Goal: Task Accomplishment & Management: Complete application form

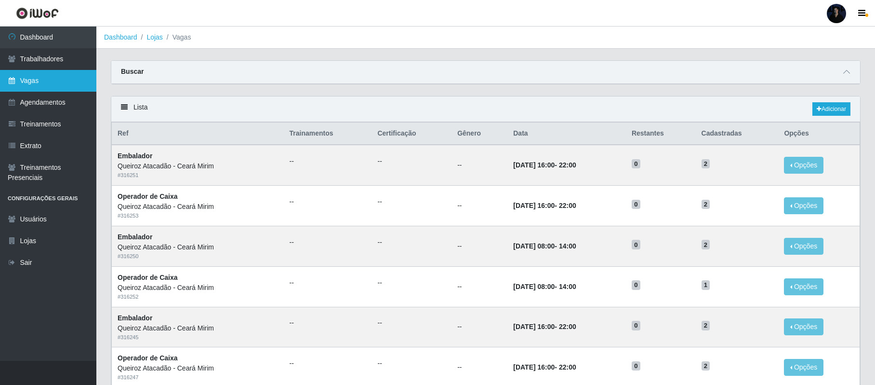
click at [40, 76] on link "Vagas" at bounding box center [48, 81] width 96 height 22
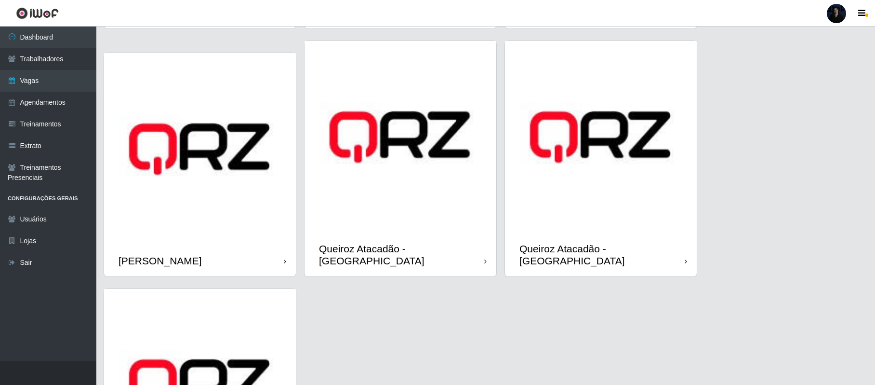
scroll to position [523, 0]
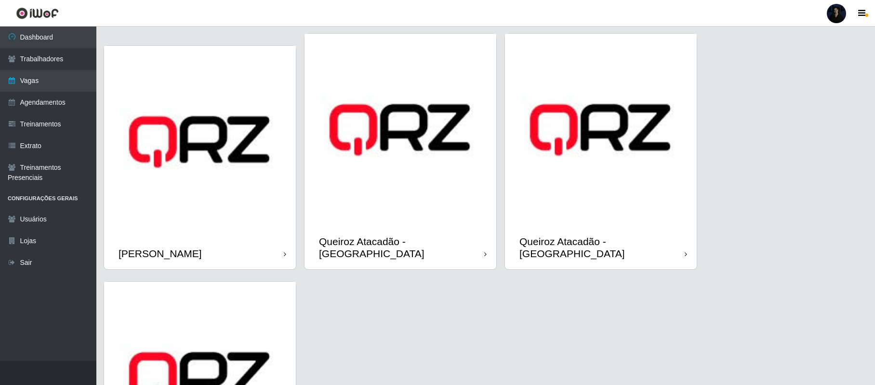
click at [563, 137] on img at bounding box center [601, 130] width 192 height 192
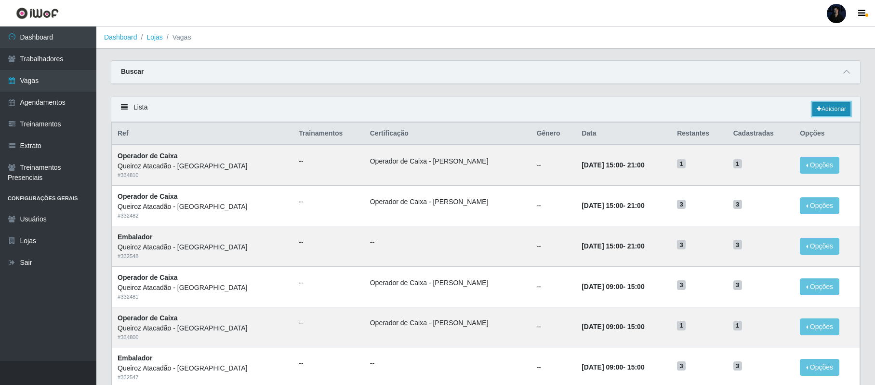
click at [826, 108] on link "Adicionar" at bounding box center [832, 108] width 38 height 13
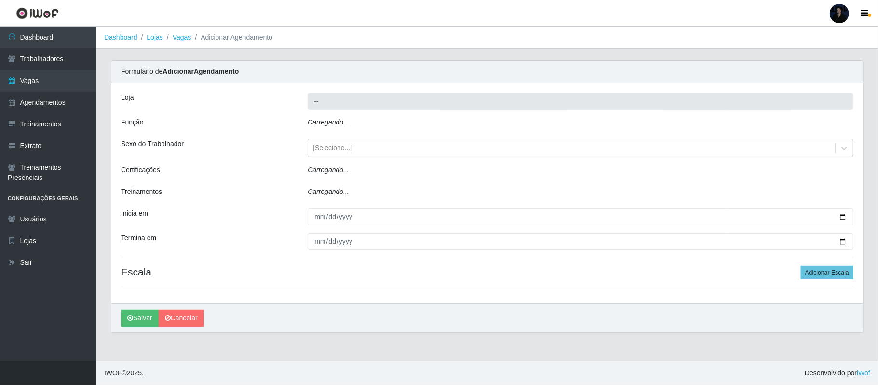
type input "Queiroz Atacadão - [GEOGRAPHIC_DATA]"
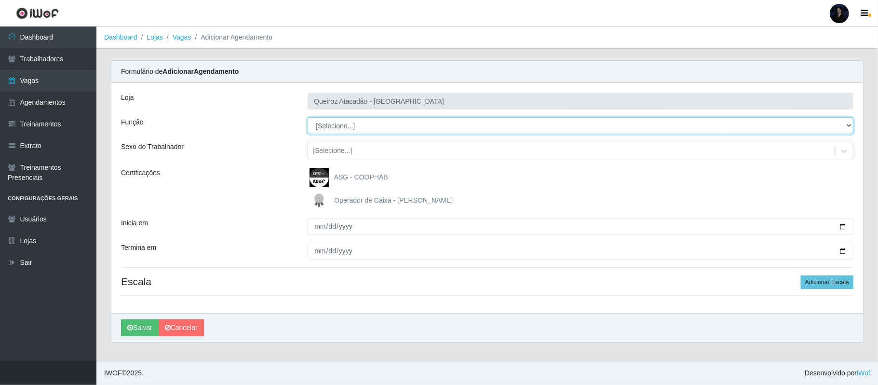
click at [355, 123] on select "[Selecione...] Auxiliar de Depósito Auxiliar de Depósito + Auxiliar de Depósito…" at bounding box center [581, 125] width 546 height 17
select select "73"
click at [308, 118] on select "[Selecione...] Auxiliar de Depósito Auxiliar de Depósito + Auxiliar de Depósito…" at bounding box center [581, 125] width 546 height 17
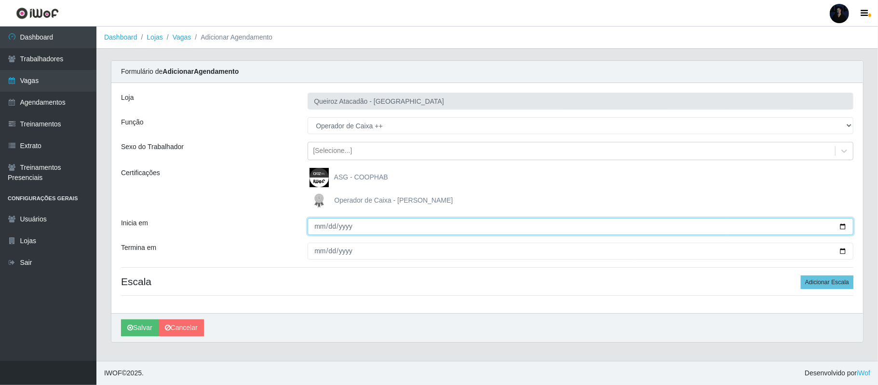
click at [847, 228] on input "Inicia em" at bounding box center [581, 226] width 546 height 17
type input "[DATE]"
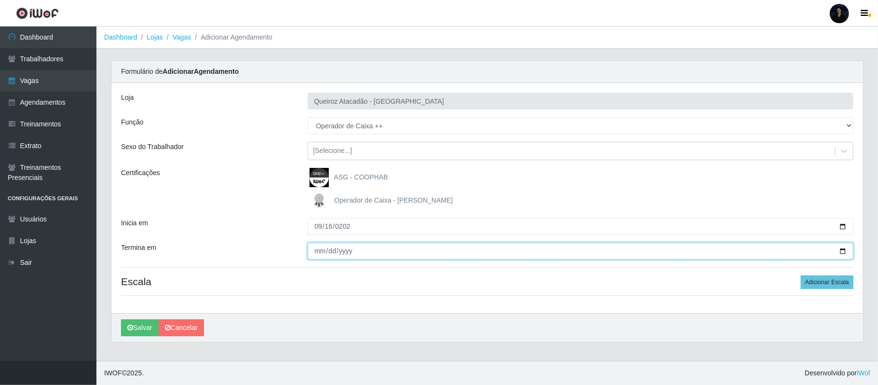
click at [320, 246] on input "Termina em" at bounding box center [581, 250] width 546 height 17
type input "[DATE]"
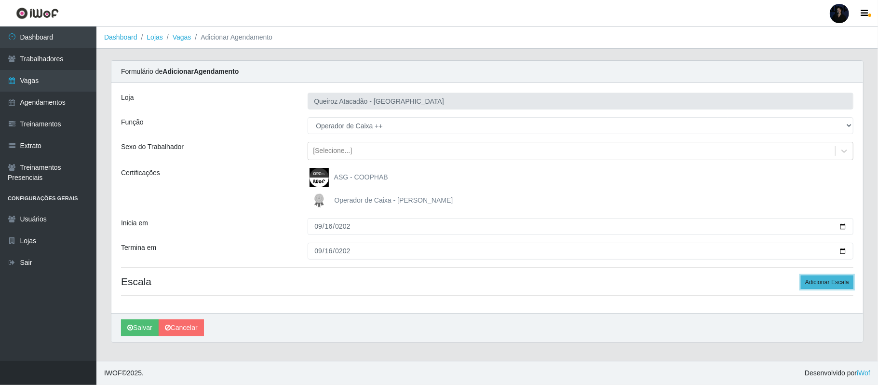
click at [828, 284] on button "Adicionar Escala" at bounding box center [827, 281] width 53 height 13
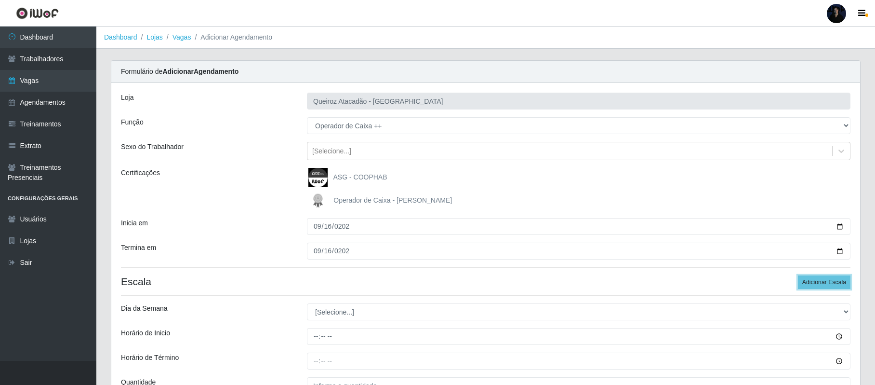
scroll to position [101, 0]
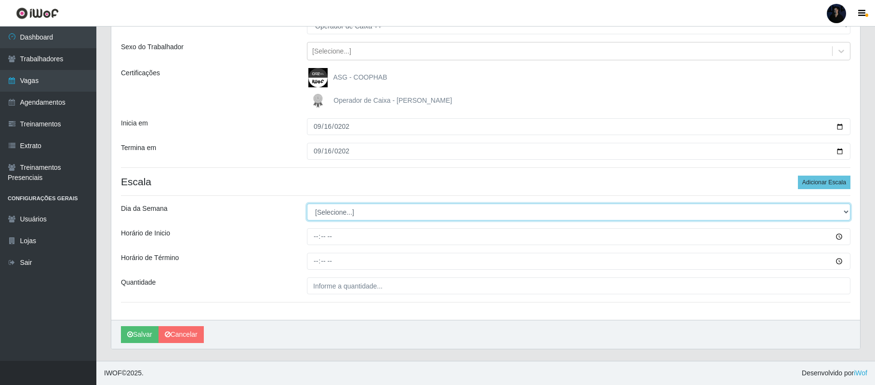
click at [326, 209] on select "[Selecione...] Segunda Terça Quarta Quinta Sexta Sábado Domingo" at bounding box center [579, 211] width 544 height 17
select select "2"
click at [307, 203] on select "[Selecione...] Segunda Terça Quarta Quinta Sexta Sábado Domingo" at bounding box center [579, 211] width 544 height 17
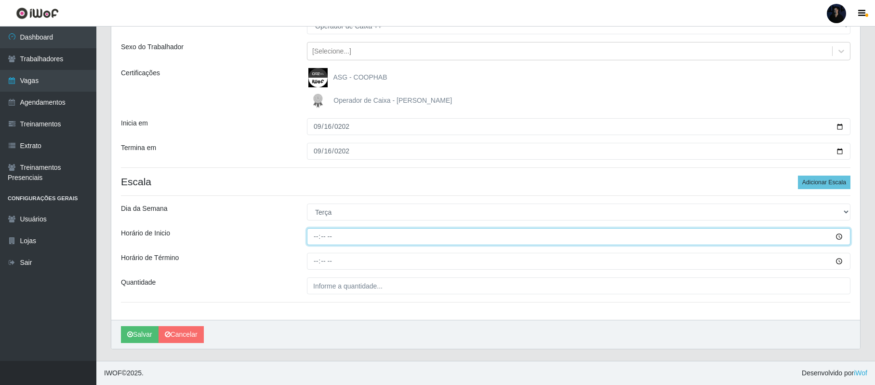
click at [319, 234] on input "Horário de Inicio" at bounding box center [579, 236] width 544 height 17
type input "09:00"
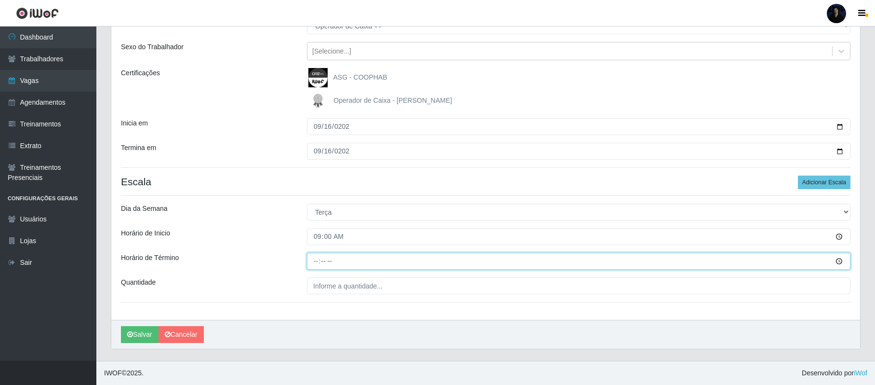
click at [310, 268] on input "Horário de Término" at bounding box center [579, 261] width 544 height 17
type input "15:00"
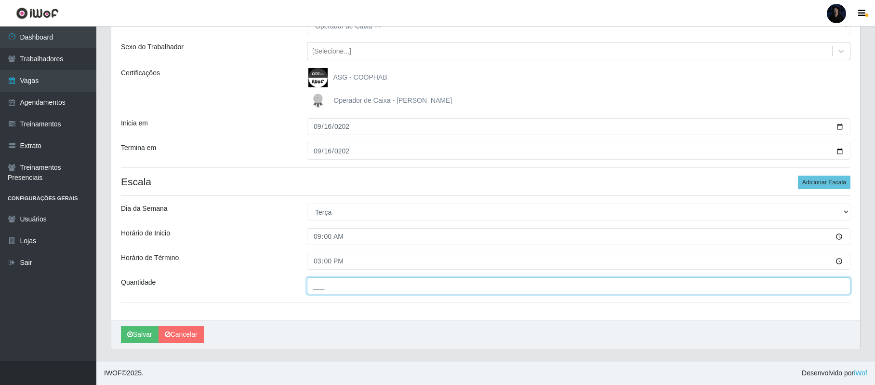
click at [312, 286] on input "___" at bounding box center [579, 285] width 544 height 17
type input "4__"
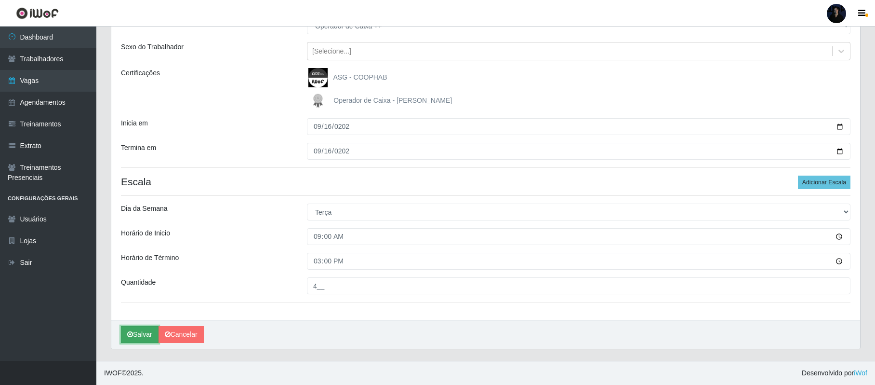
click at [133, 336] on icon "submit" at bounding box center [130, 334] width 6 height 7
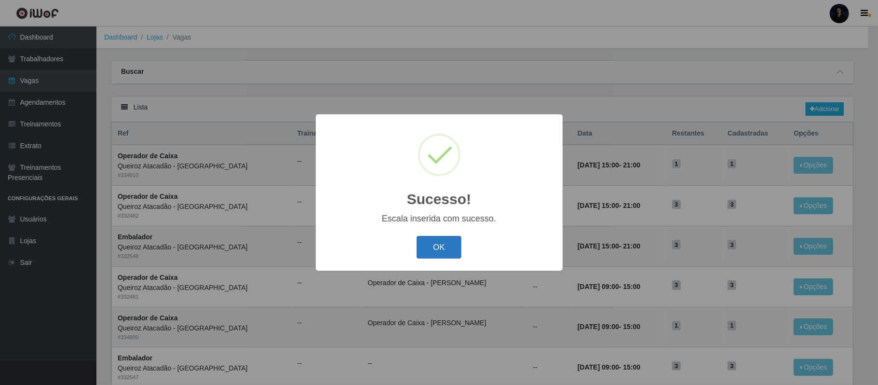
click at [429, 243] on button "OK" at bounding box center [439, 247] width 45 height 23
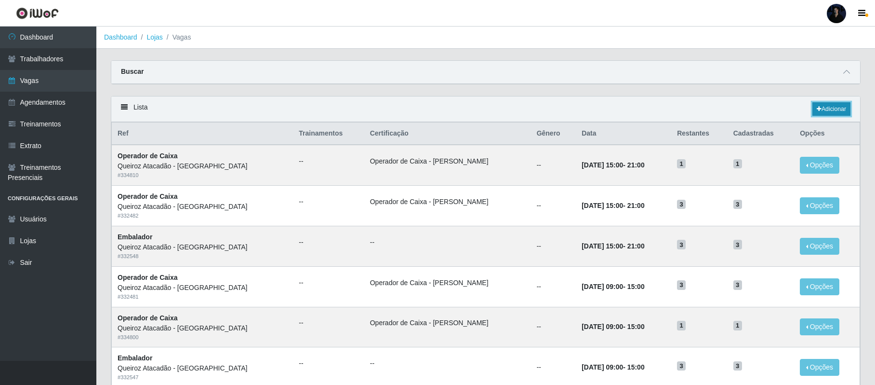
click at [842, 105] on link "Adicionar" at bounding box center [832, 108] width 38 height 13
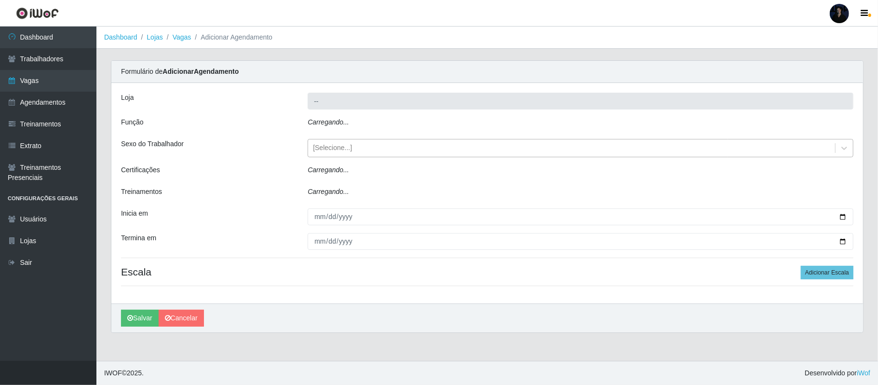
type input "Queiroz Atacadão - [GEOGRAPHIC_DATA]"
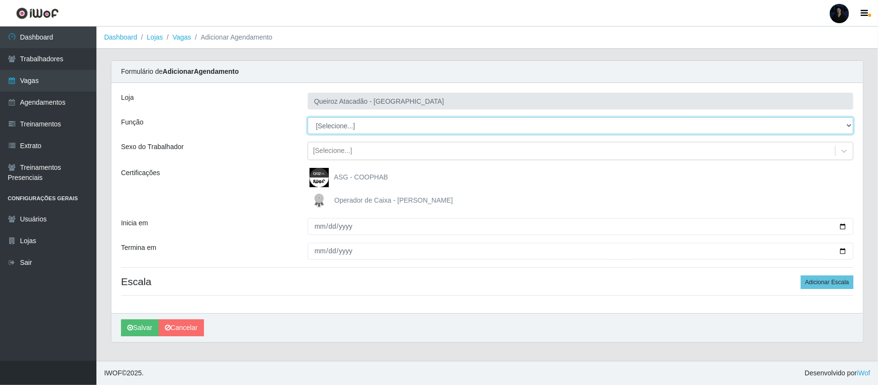
click at [386, 124] on select "[Selecione...] Auxiliar de Depósito Auxiliar de Depósito + Auxiliar de Depósito…" at bounding box center [581, 125] width 546 height 17
select select "73"
click at [308, 118] on select "[Selecione...] Auxiliar de Depósito Auxiliar de Depósito + Auxiliar de Depósito…" at bounding box center [581, 125] width 546 height 17
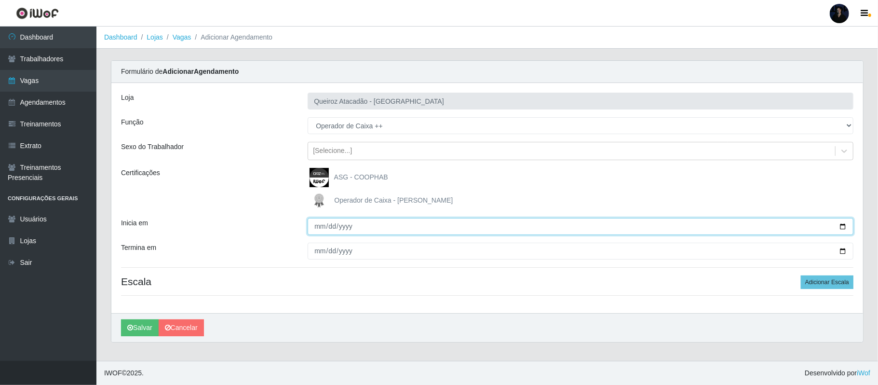
click at [839, 228] on input "Inicia em" at bounding box center [581, 226] width 546 height 17
type input "[DATE]"
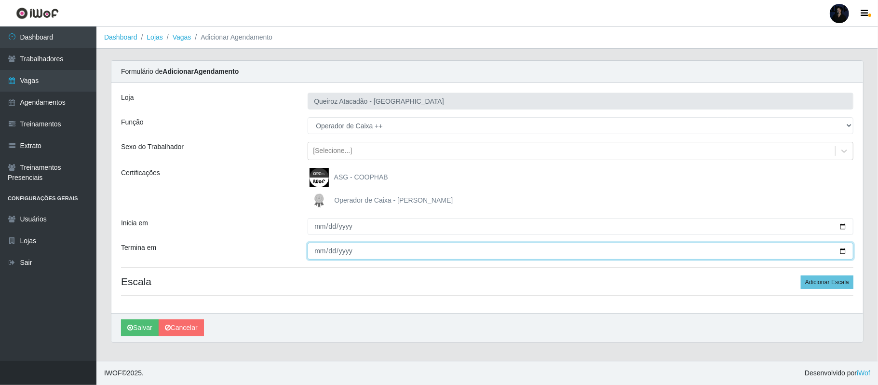
click at [843, 251] on input "Termina em" at bounding box center [581, 250] width 546 height 17
type input "[DATE]"
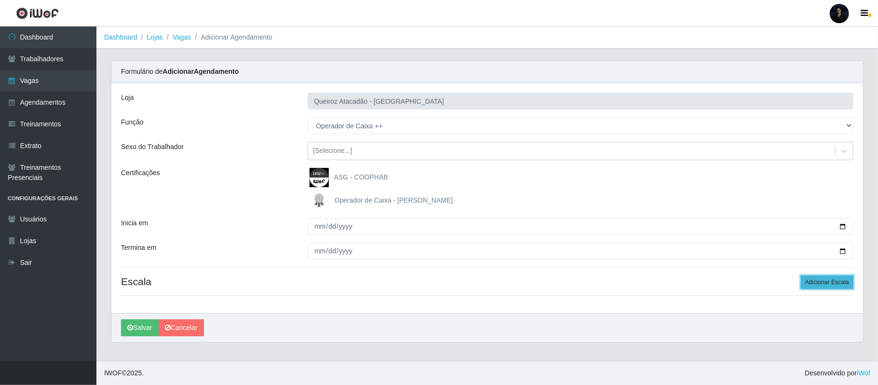
click at [832, 285] on button "Adicionar Escala" at bounding box center [827, 281] width 53 height 13
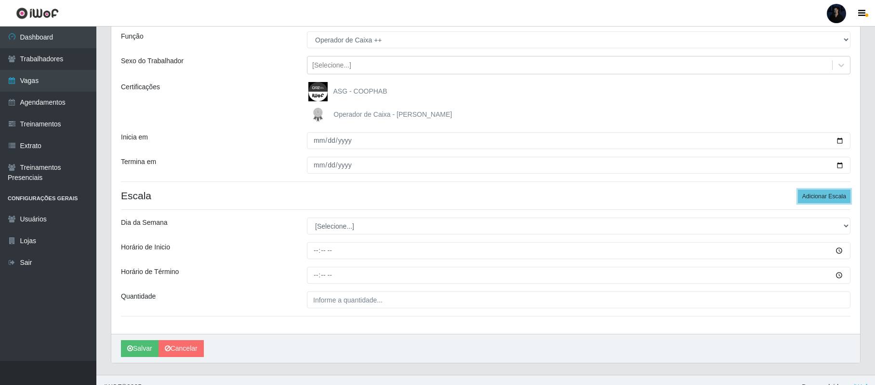
scroll to position [101, 0]
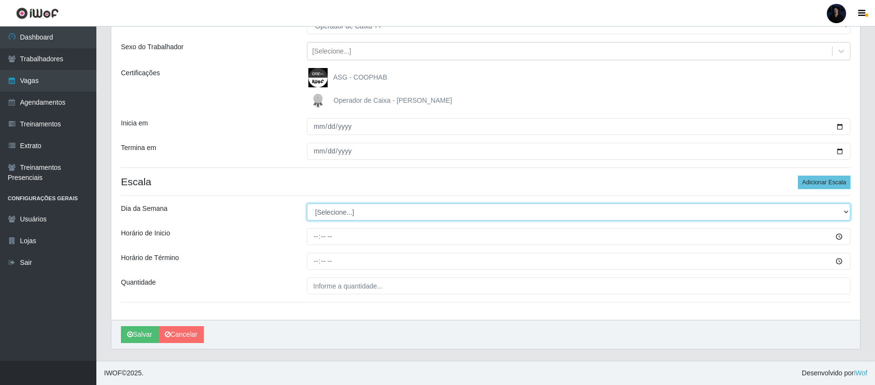
click at [317, 212] on select "[Selecione...] Segunda Terça Quarta Quinta Sexta Sábado Domingo" at bounding box center [579, 211] width 544 height 17
select select "2"
click at [307, 203] on select "[Selecione...] Segunda Terça Quarta Quinta Sexta Sábado Domingo" at bounding box center [579, 211] width 544 height 17
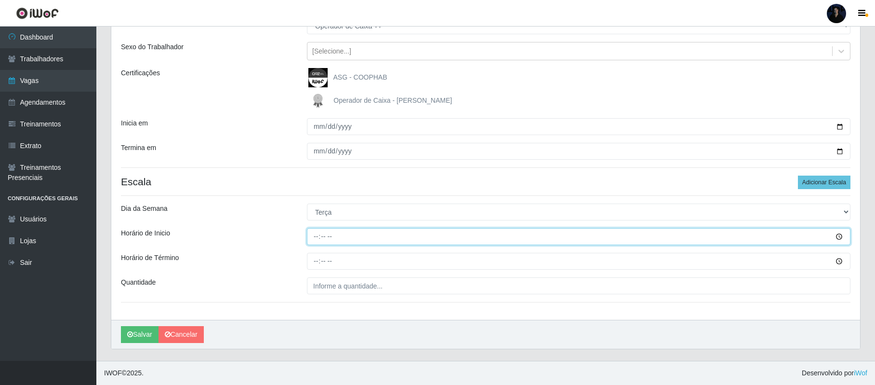
click at [319, 235] on input "Horário de Inicio" at bounding box center [579, 236] width 544 height 17
type input "15:00"
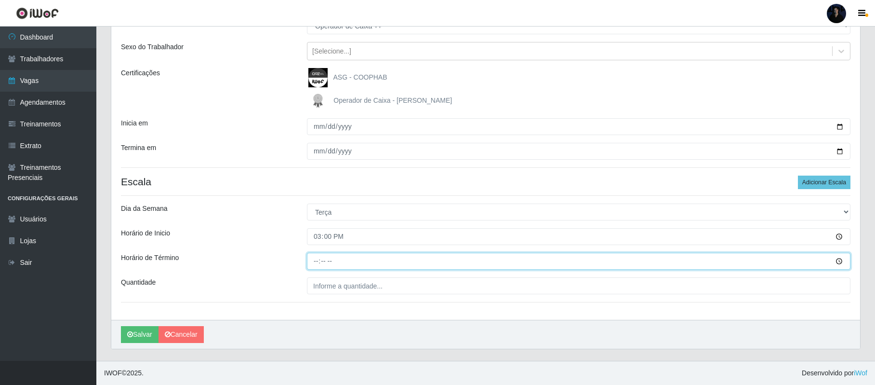
click at [315, 264] on input "Horário de Término" at bounding box center [579, 261] width 544 height 17
type input "21:00"
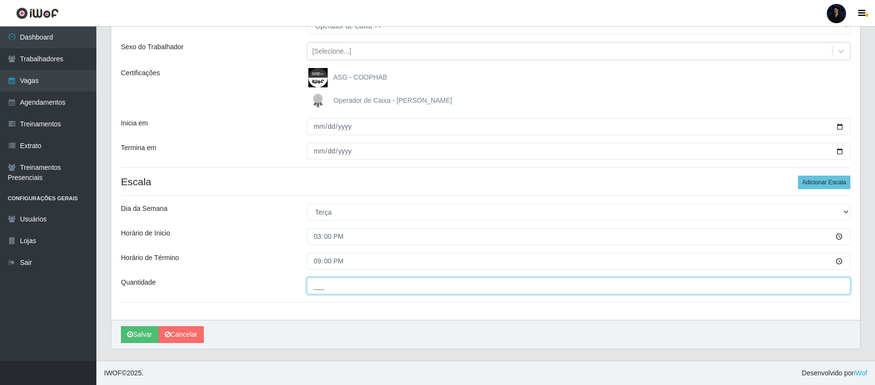
click at [315, 281] on input "___" at bounding box center [579, 285] width 544 height 17
type input "4__"
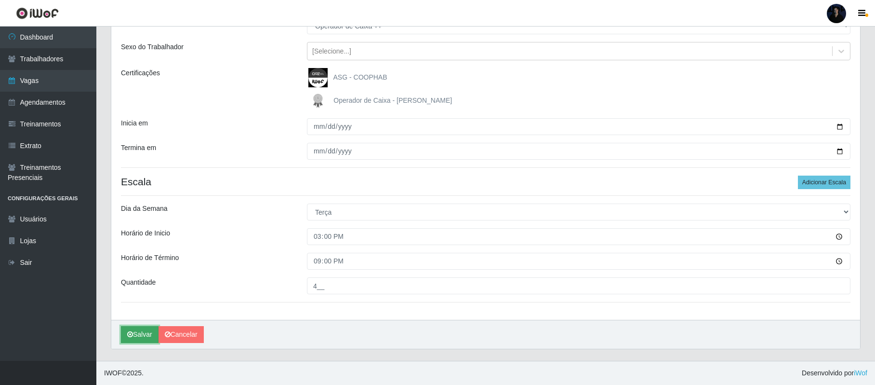
click at [143, 330] on button "Salvar" at bounding box center [140, 334] width 38 height 17
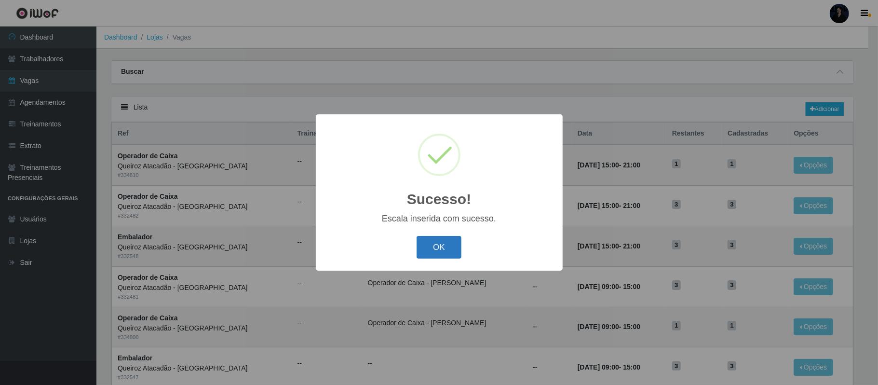
click at [437, 244] on button "OK" at bounding box center [439, 247] width 45 height 23
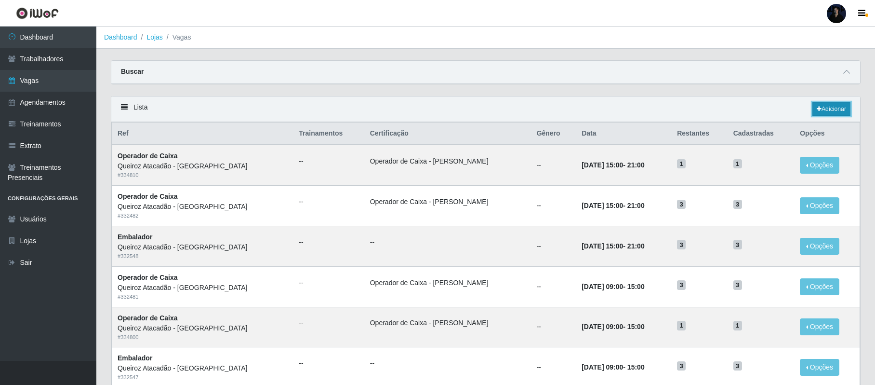
click at [819, 110] on icon at bounding box center [819, 109] width 5 height 6
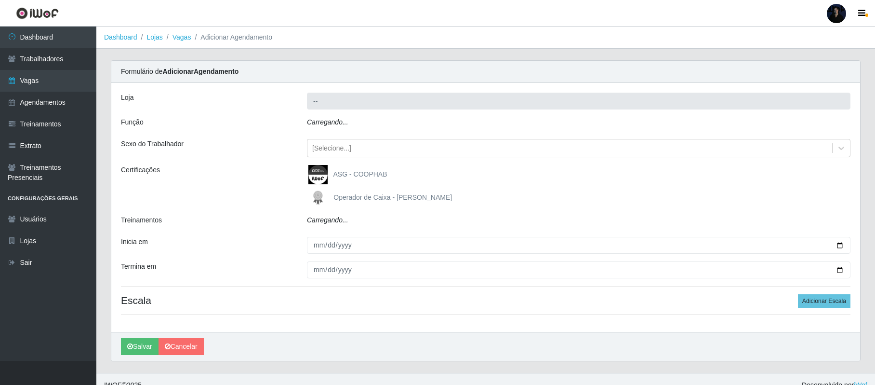
type input "Queiroz Atacadão - [GEOGRAPHIC_DATA]"
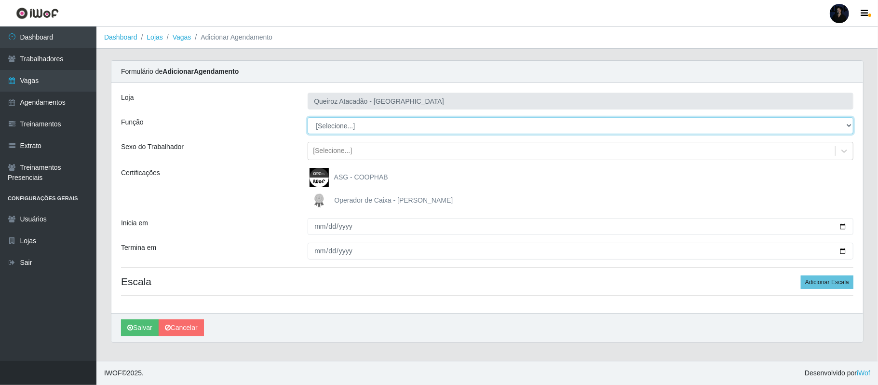
click at [338, 128] on select "[Selecione...] Auxiliar de Depósito Auxiliar de Depósito + Auxiliar de Depósito…" at bounding box center [581, 125] width 546 height 17
select select "73"
click at [308, 118] on select "[Selecione...] Auxiliar de Depósito Auxiliar de Depósito + Auxiliar de Depósito…" at bounding box center [581, 125] width 546 height 17
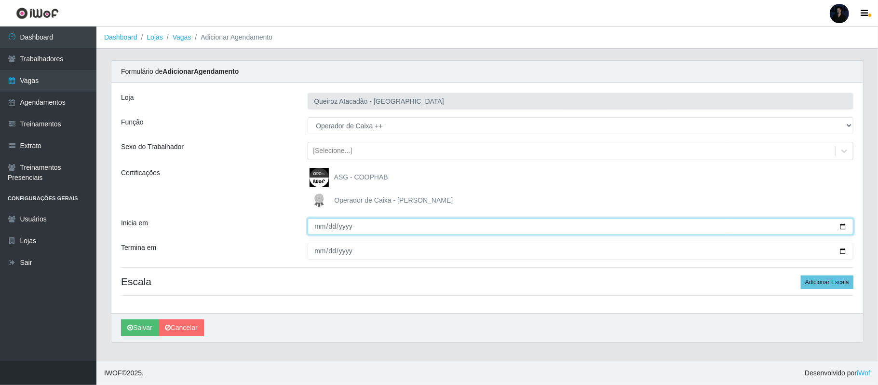
click at [839, 226] on input "Inicia em" at bounding box center [581, 226] width 546 height 17
type input "[DATE]"
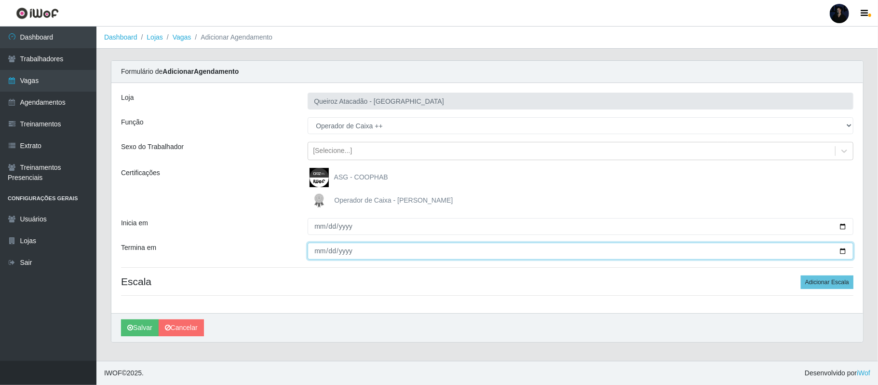
click at [843, 253] on input "Termina em" at bounding box center [581, 250] width 546 height 17
type input "[DATE]"
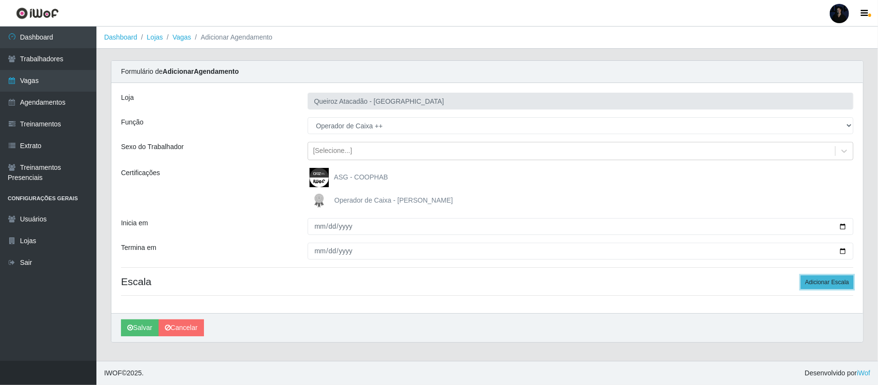
click at [830, 285] on button "Adicionar Escala" at bounding box center [827, 281] width 53 height 13
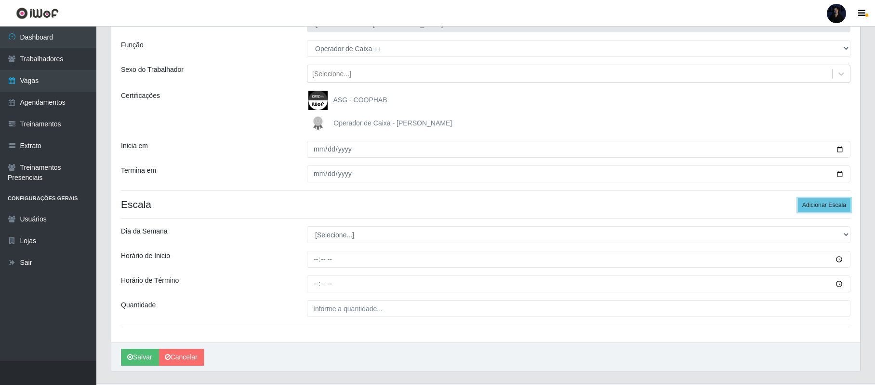
scroll to position [101, 0]
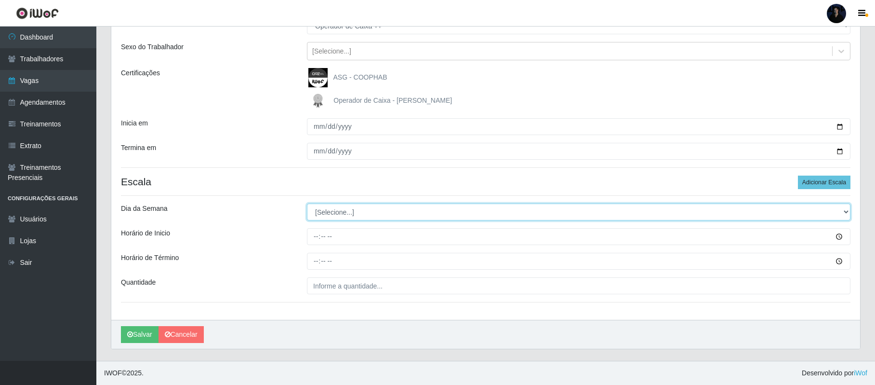
click at [317, 216] on select "[Selecione...] Segunda Terça Quarta Quinta Sexta Sábado Domingo" at bounding box center [579, 211] width 544 height 17
select select "2"
click at [307, 203] on select "[Selecione...] Segunda Terça Quarta Quinta Sexta Sábado Domingo" at bounding box center [579, 211] width 544 height 17
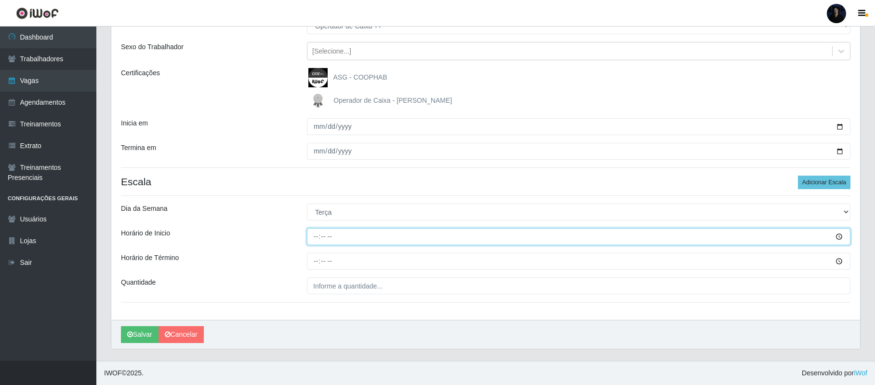
click at [315, 235] on input "Horário de Inicio" at bounding box center [579, 236] width 544 height 17
type input "16:00"
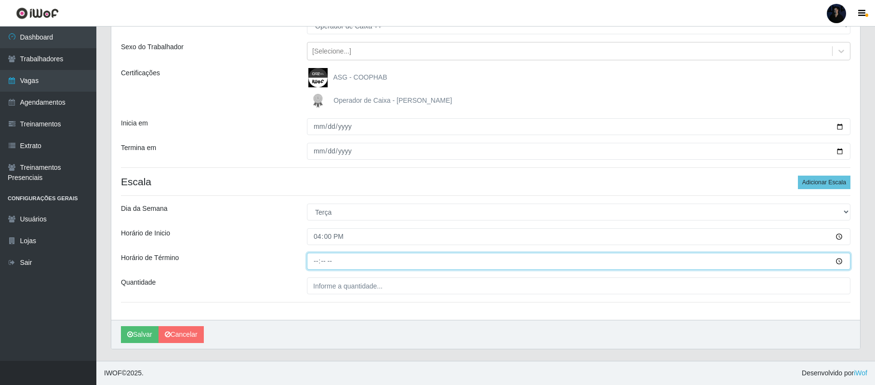
click at [315, 253] on input "Horário de Término" at bounding box center [579, 261] width 544 height 17
type input "22:00"
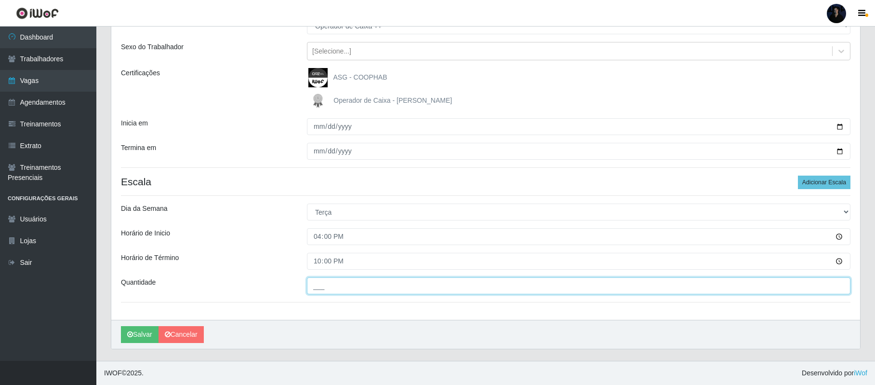
drag, startPoint x: 309, startPoint y: 285, endPoint x: 314, endPoint y: 285, distance: 5.3
click at [314, 285] on input "___" at bounding box center [579, 285] width 544 height 17
type input "2__"
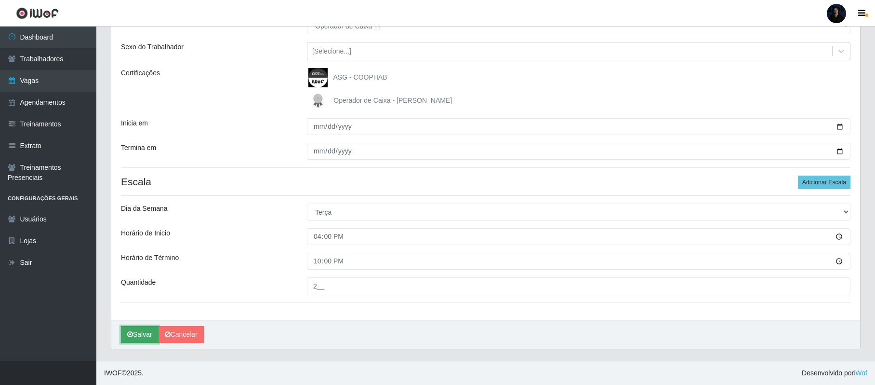
click at [143, 334] on button "Salvar" at bounding box center [140, 334] width 38 height 17
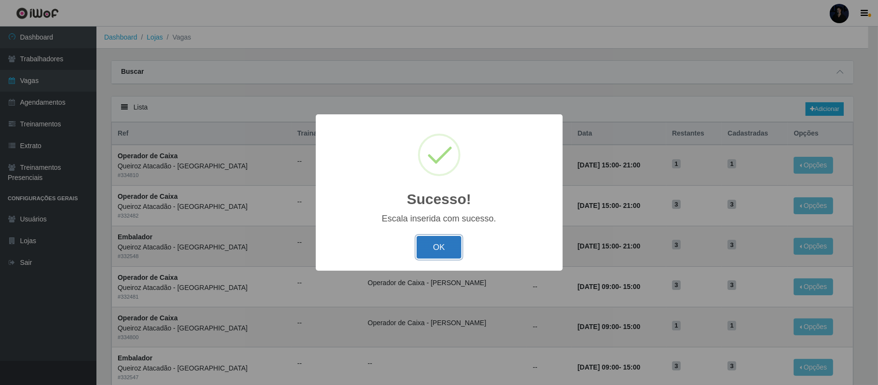
click at [435, 240] on button "OK" at bounding box center [439, 247] width 45 height 23
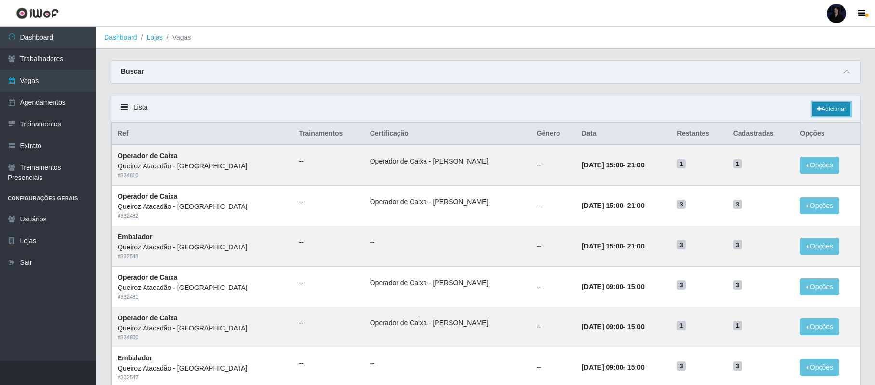
click at [820, 105] on link "Adicionar" at bounding box center [832, 108] width 38 height 13
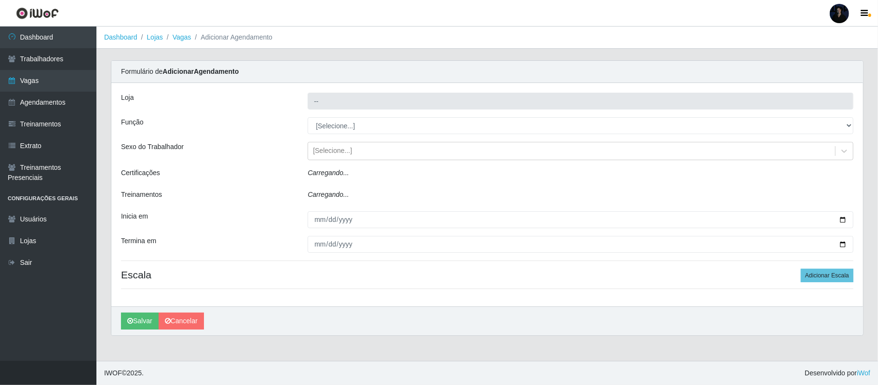
type input "Queiroz Atacadão - [GEOGRAPHIC_DATA]"
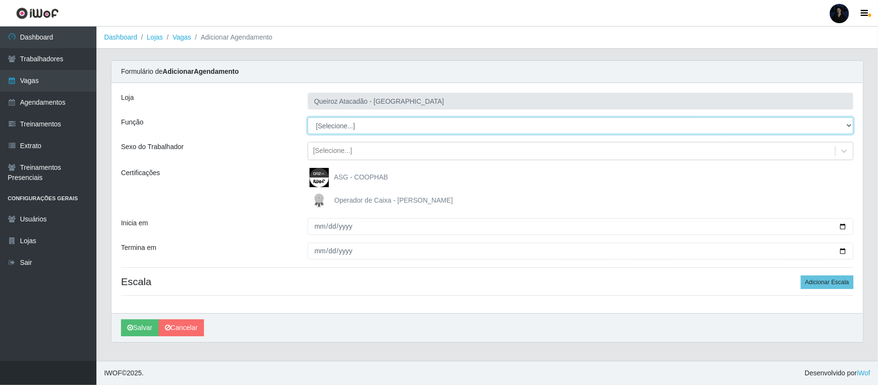
click at [357, 126] on select "[Selecione...] Auxiliar de Depósito Auxiliar de Depósito + Auxiliar de Depósito…" at bounding box center [581, 125] width 546 height 17
select select "22"
click at [308, 118] on select "[Selecione...] Auxiliar de Depósito Auxiliar de Depósito + Auxiliar de Depósito…" at bounding box center [581, 125] width 546 height 17
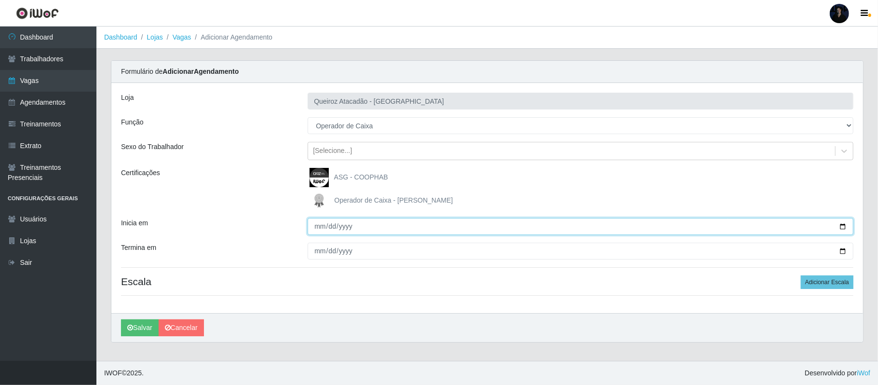
click at [843, 228] on input "Inicia em" at bounding box center [581, 226] width 546 height 17
type input "[DATE]"
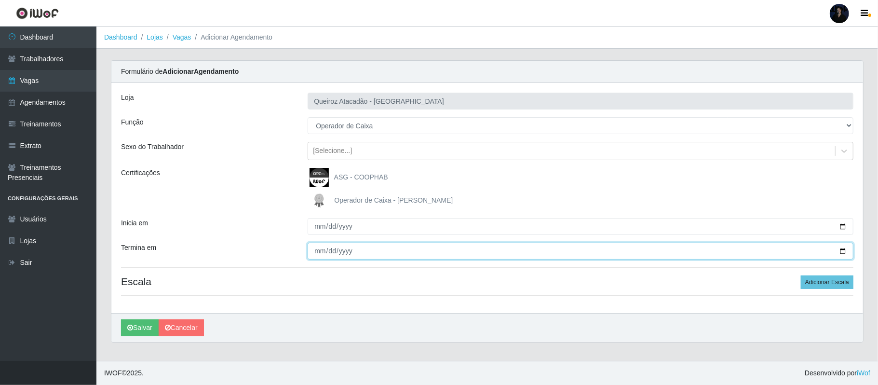
click at [842, 253] on input "Termina em" at bounding box center [581, 250] width 546 height 17
type input "[DATE]"
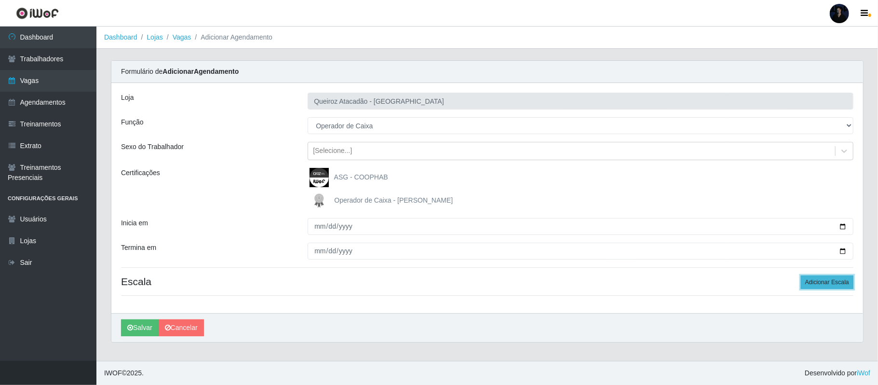
click at [827, 282] on button "Adicionar Escala" at bounding box center [827, 281] width 53 height 13
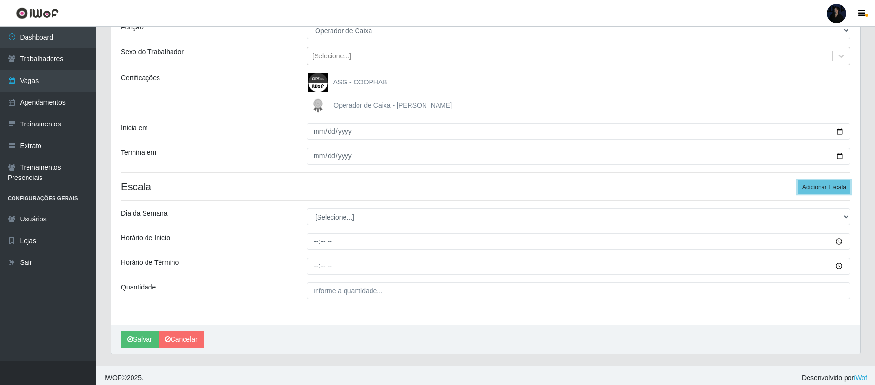
scroll to position [101, 0]
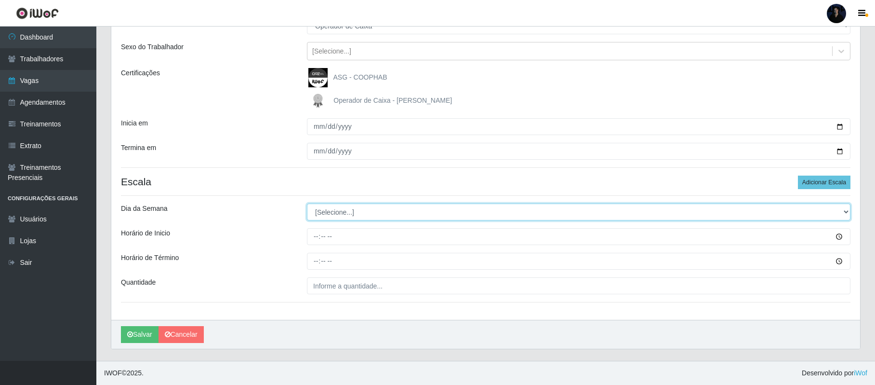
click at [321, 212] on select "[Selecione...] Segunda Terça Quarta Quinta Sexta Sábado Domingo" at bounding box center [579, 211] width 544 height 17
select select "3"
click at [307, 203] on select "[Selecione...] Segunda Terça Quarta Quinta Sexta Sábado Domingo" at bounding box center [579, 211] width 544 height 17
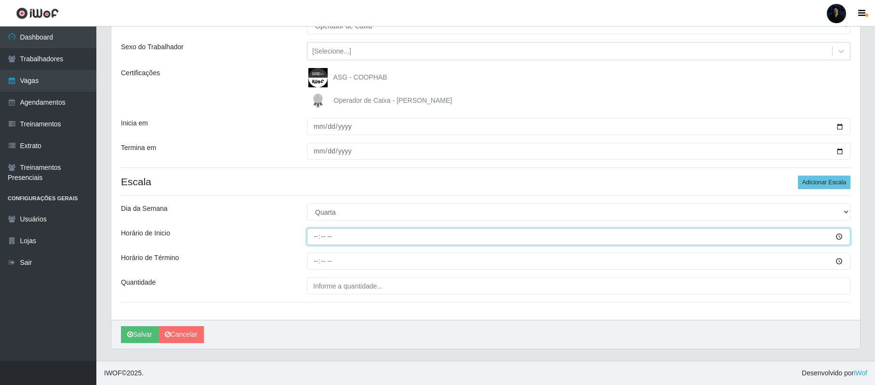
drag, startPoint x: 328, startPoint y: 236, endPoint x: 317, endPoint y: 235, distance: 11.1
click at [324, 236] on input "Horário de Inicio" at bounding box center [579, 236] width 544 height 17
type input "16:00"
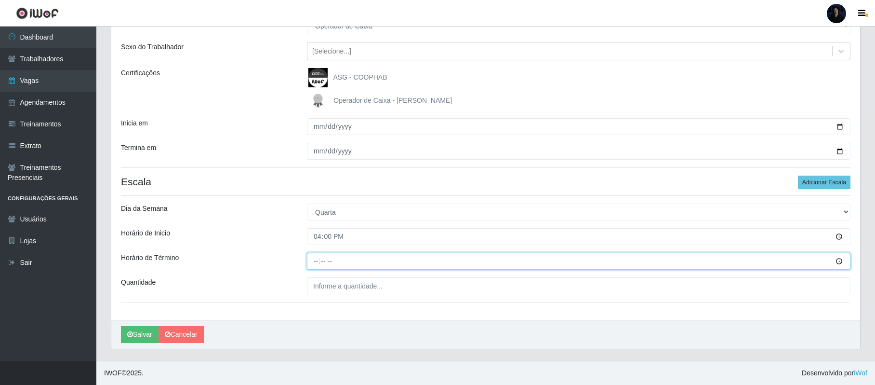
click at [311, 255] on input "Horário de Término" at bounding box center [579, 261] width 544 height 17
type input "22:00"
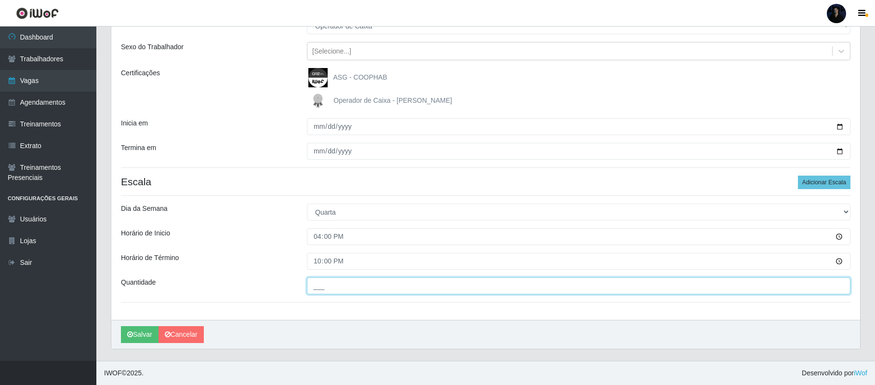
click at [318, 277] on input "___" at bounding box center [579, 285] width 544 height 17
type input "3__"
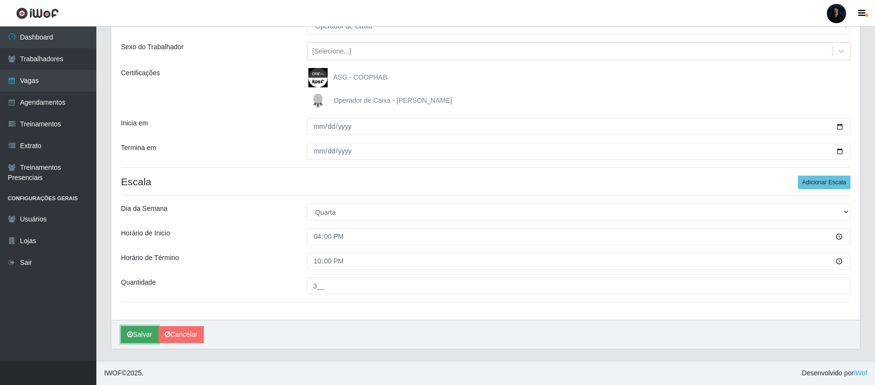
click at [137, 334] on button "Salvar" at bounding box center [140, 334] width 38 height 17
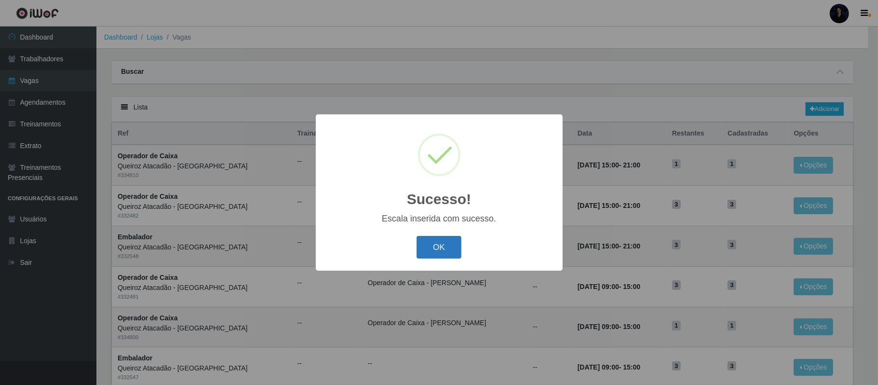
click at [429, 245] on button "OK" at bounding box center [439, 247] width 45 height 23
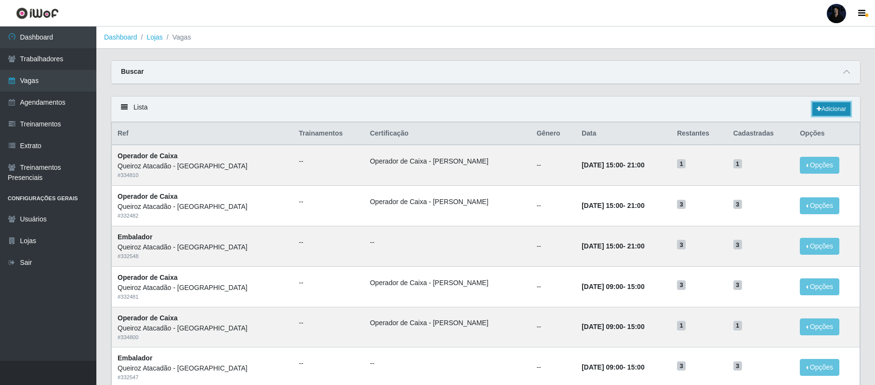
click at [839, 111] on link "Adicionar" at bounding box center [832, 108] width 38 height 13
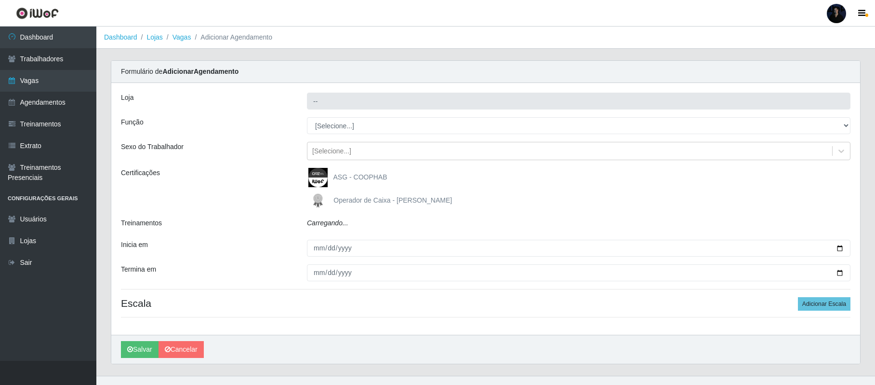
type input "Queiroz Atacadão - [GEOGRAPHIC_DATA]"
click at [342, 130] on select "[Selecione...] Auxiliar de Depósito Auxiliar de Depósito + Auxiliar de Depósito…" at bounding box center [579, 125] width 544 height 17
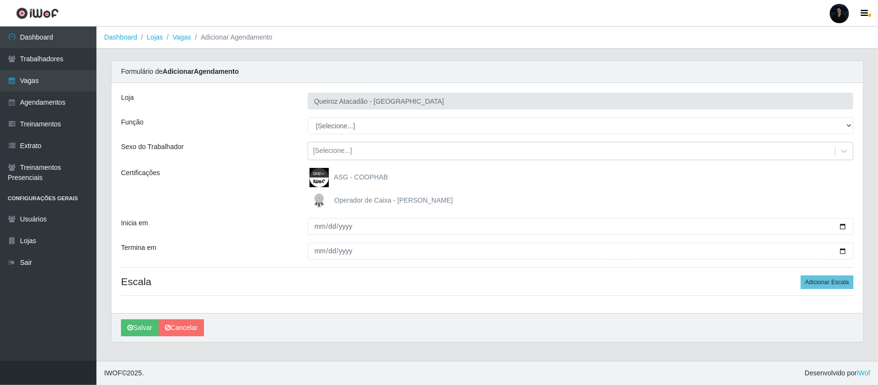
select select "22"
click at [308, 118] on select "[Selecione...] Auxiliar de Depósito Auxiliar de Depósito + Auxiliar de Depósito…" at bounding box center [581, 125] width 546 height 17
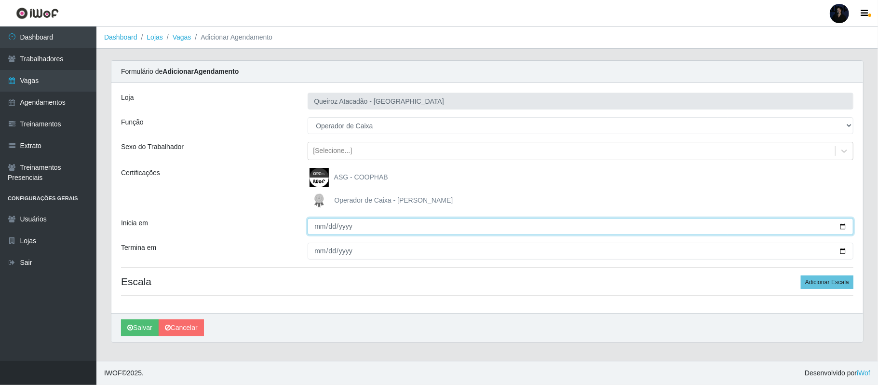
click at [843, 224] on input "Inicia em" at bounding box center [581, 226] width 546 height 17
type input "[DATE]"
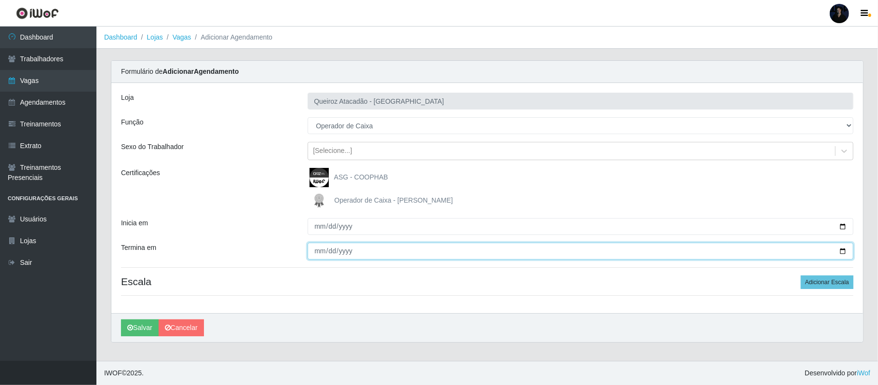
click at [843, 253] on input "Termina em" at bounding box center [581, 250] width 546 height 17
type input "[DATE]"
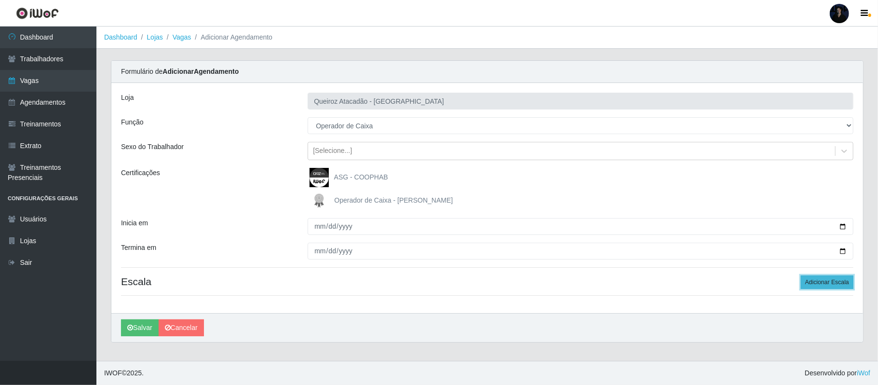
click at [837, 284] on button "Adicionar Escala" at bounding box center [827, 281] width 53 height 13
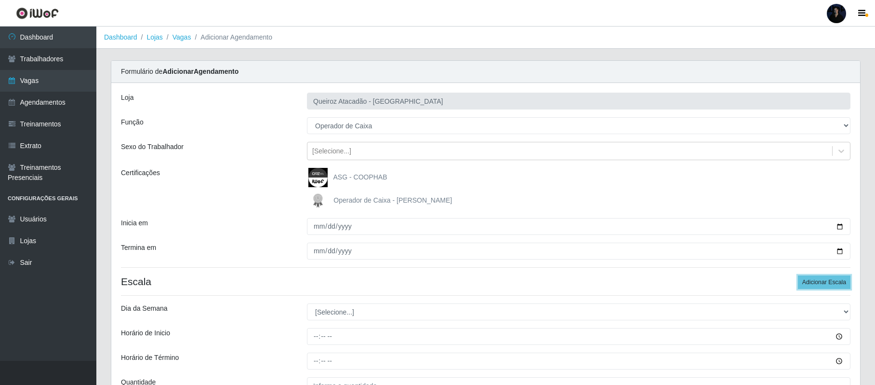
scroll to position [101, 0]
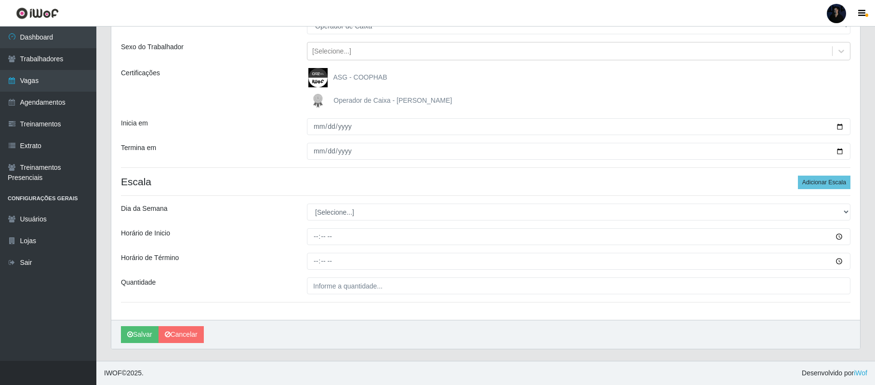
click at [353, 220] on div "[PERSON_NAME] - Mossoró Função [Selecione...] Auxiliar de Depósito Auxiliar de …" at bounding box center [485, 151] width 749 height 336
click at [346, 213] on select "[Selecione...] Segunda Terça Quarta Quinta Sexta Sábado Domingo" at bounding box center [579, 211] width 544 height 17
select select "4"
click at [307, 203] on select "[Selecione...] Segunda Terça Quarta Quinta Sexta Sábado Domingo" at bounding box center [579, 211] width 544 height 17
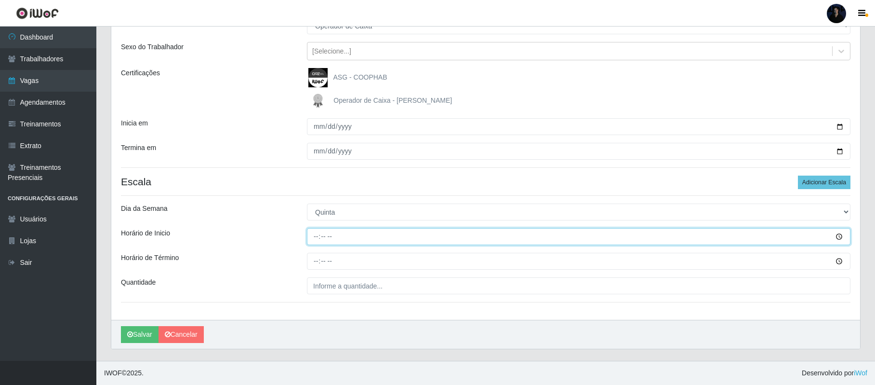
click at [311, 238] on input "Horário de Inicio" at bounding box center [579, 236] width 544 height 17
type input "16:00"
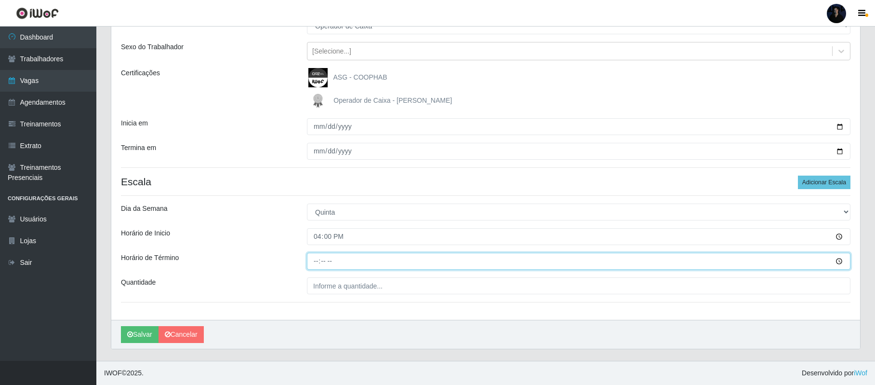
click at [315, 257] on input "Horário de Término" at bounding box center [579, 261] width 544 height 17
type input "22:00"
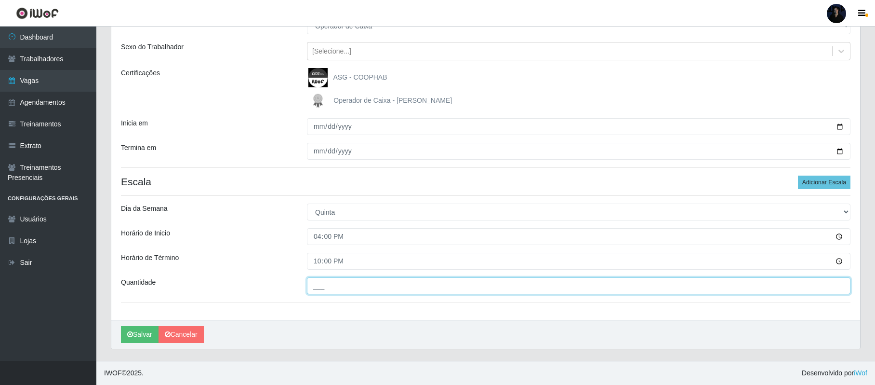
click at [313, 279] on input "___" at bounding box center [579, 285] width 544 height 17
type input "2__"
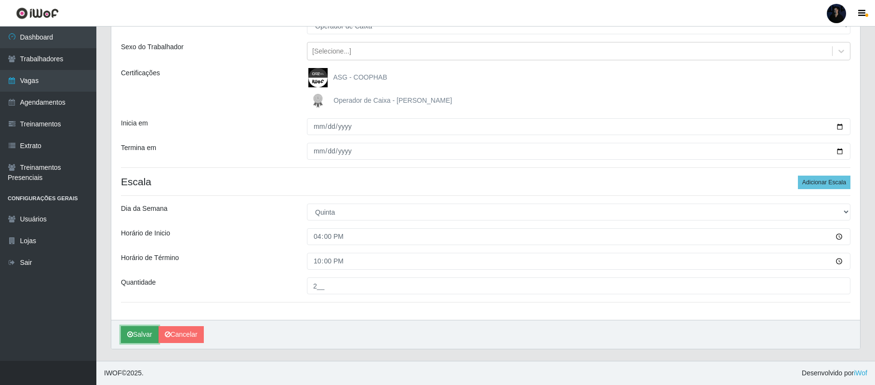
click at [137, 326] on button "Salvar" at bounding box center [140, 334] width 38 height 17
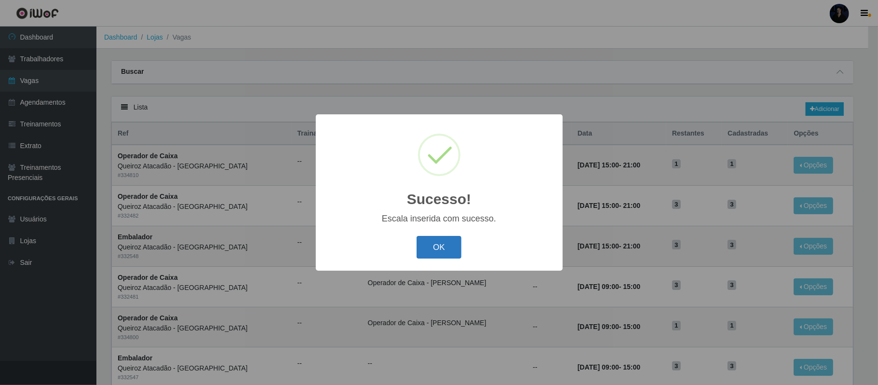
click at [429, 249] on button "OK" at bounding box center [439, 247] width 45 height 23
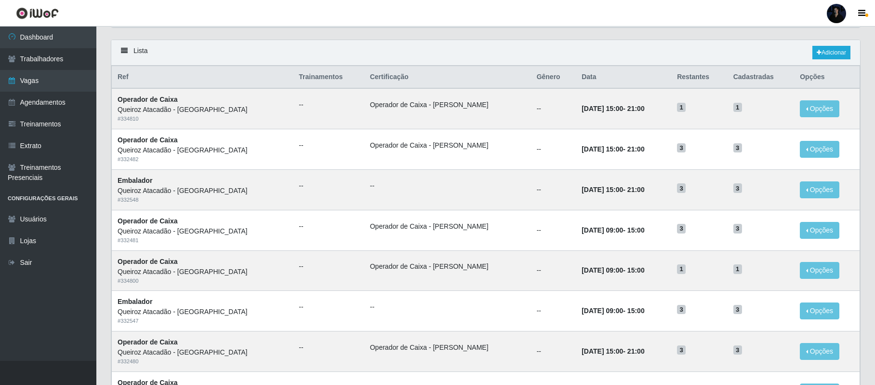
scroll to position [57, 0]
click at [834, 44] on div "Lista Adicionar" at bounding box center [485, 53] width 749 height 26
click at [832, 49] on link "Adicionar" at bounding box center [832, 51] width 38 height 13
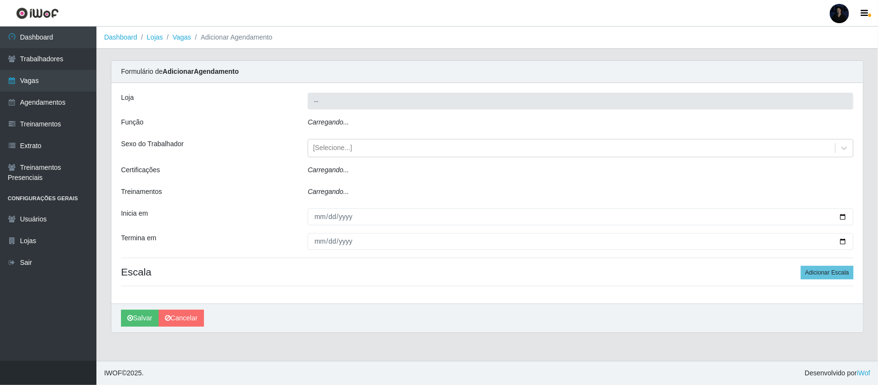
type input "Queiroz Atacadão - [GEOGRAPHIC_DATA]"
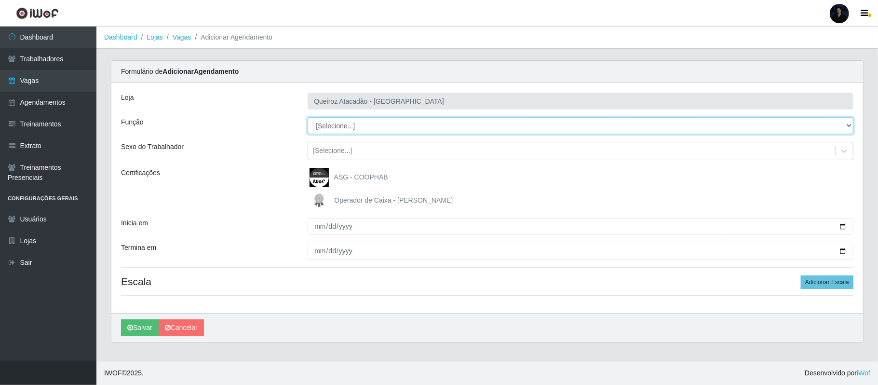
click at [835, 126] on select "[Selecione...] Auxiliar de Depósito Auxiliar de Depósito + Auxiliar de Depósito…" at bounding box center [581, 125] width 546 height 17
select select "22"
click at [308, 118] on select "[Selecione...] Auxiliar de Depósito Auxiliar de Depósito + Auxiliar de Depósito…" at bounding box center [581, 125] width 546 height 17
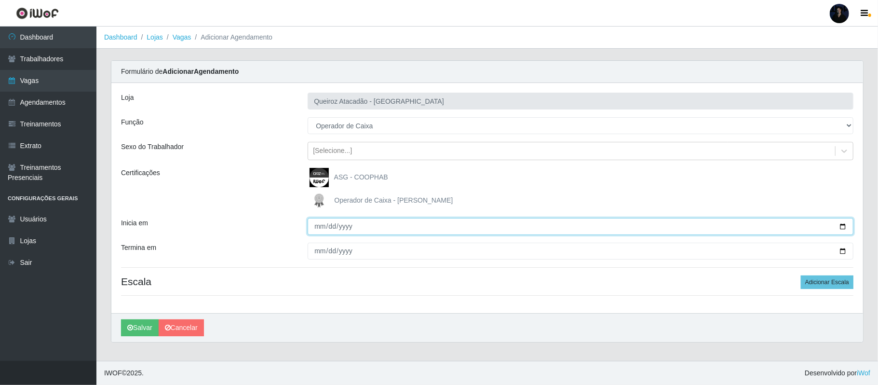
click at [843, 225] on input "Inicia em" at bounding box center [581, 226] width 546 height 17
type input "[DATE]"
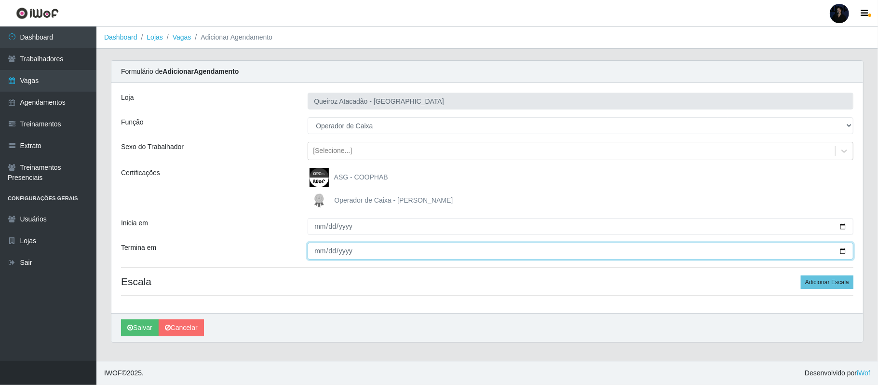
click at [842, 249] on input "Termina em" at bounding box center [581, 250] width 546 height 17
type input "[DATE]"
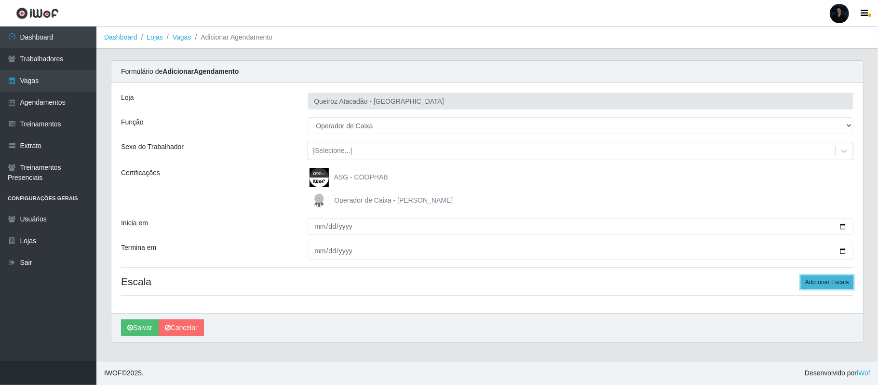
click at [822, 282] on button "Adicionar Escala" at bounding box center [827, 281] width 53 height 13
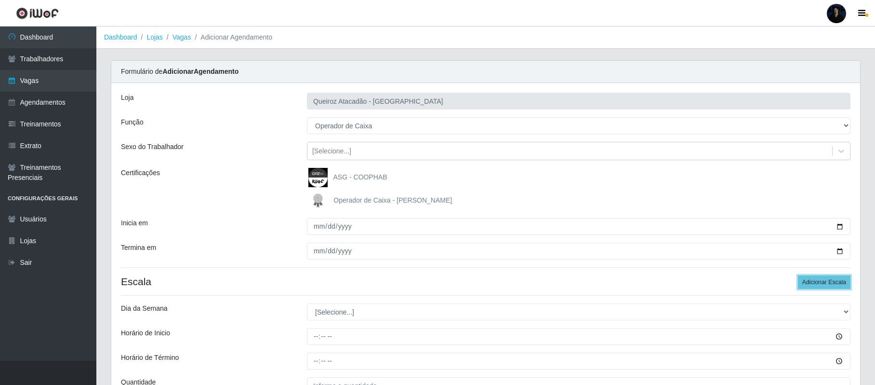
scroll to position [101, 0]
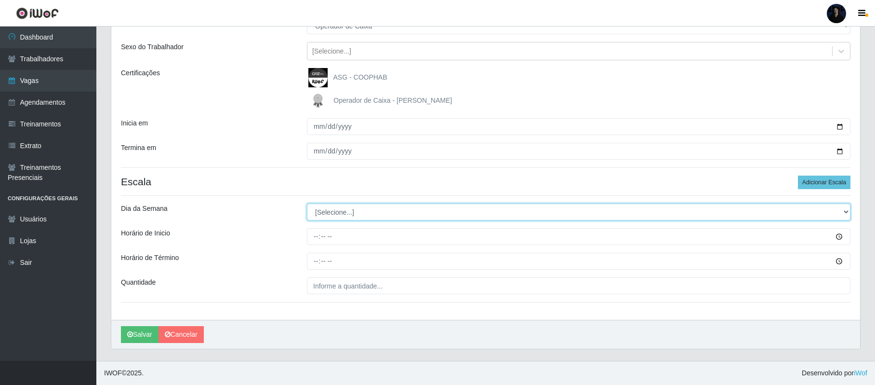
click at [369, 207] on select "[Selecione...] Segunda Terça Quarta Quinta Sexta Sábado Domingo" at bounding box center [579, 211] width 544 height 17
select select "5"
click at [307, 203] on select "[Selecione...] Segunda Terça Quarta Quinta Sexta Sábado Domingo" at bounding box center [579, 211] width 544 height 17
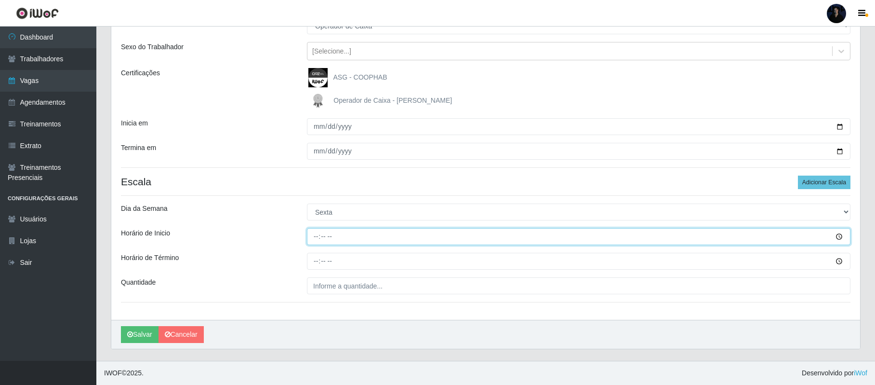
click at [311, 241] on input "Horário de Inicio" at bounding box center [579, 236] width 544 height 17
type input "16:00"
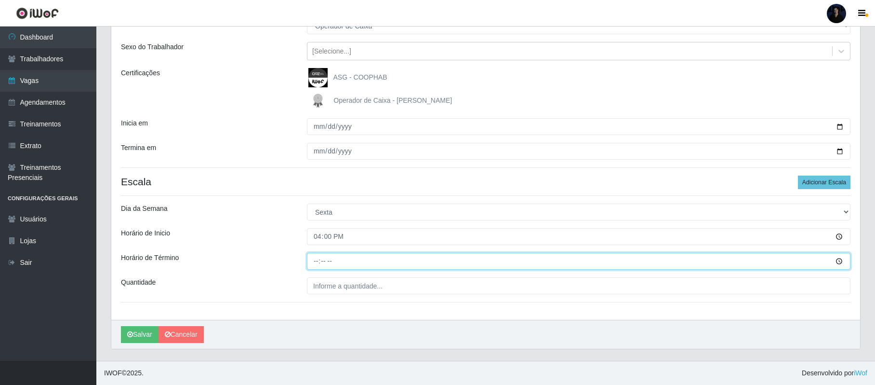
click at [313, 256] on input "Horário de Término" at bounding box center [579, 261] width 544 height 17
type input "22:00"
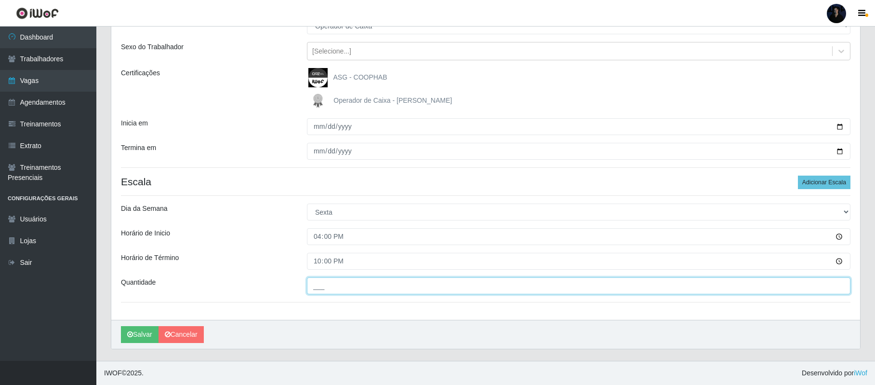
click at [317, 290] on input "___" at bounding box center [579, 285] width 544 height 17
type input "2__"
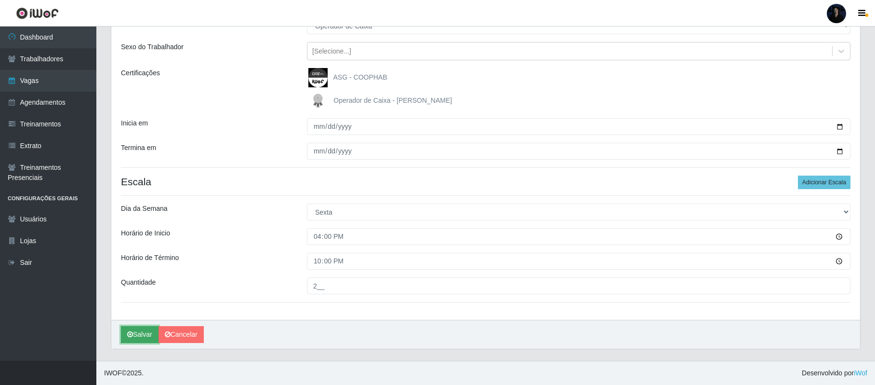
click at [131, 328] on button "Salvar" at bounding box center [140, 334] width 38 height 17
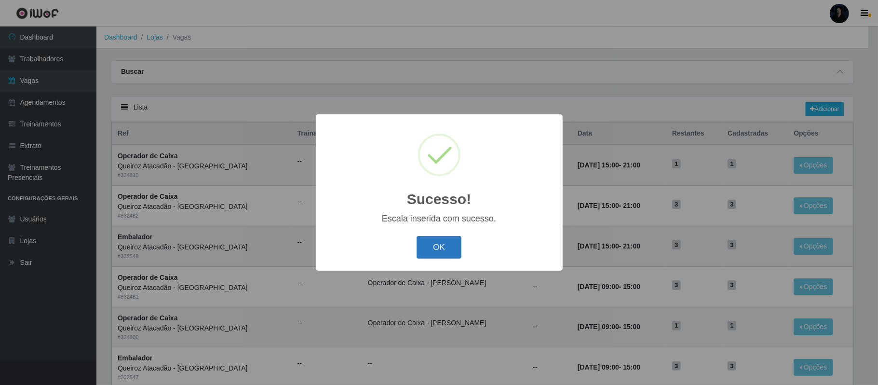
click at [429, 250] on button "OK" at bounding box center [439, 247] width 45 height 23
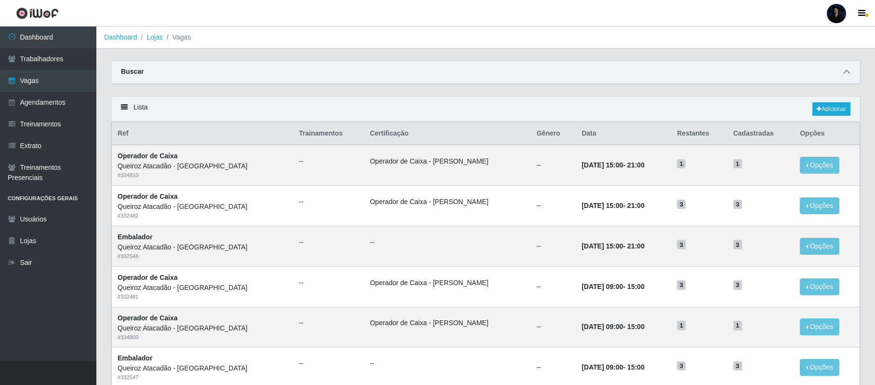
click at [847, 74] on icon at bounding box center [847, 71] width 7 height 7
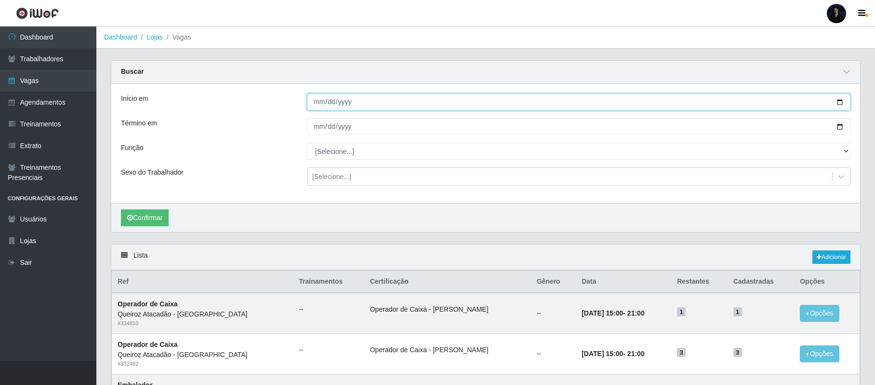
click at [838, 102] on input "Início em" at bounding box center [579, 102] width 544 height 17
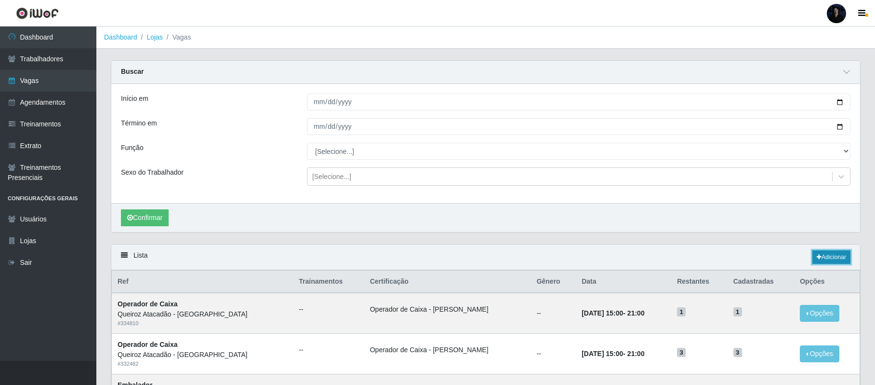
click at [834, 256] on link "Adicionar" at bounding box center [832, 256] width 38 height 13
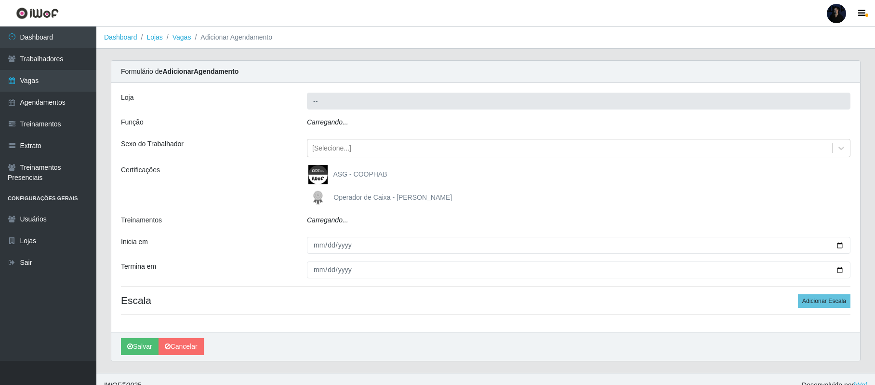
type input "Queiroz Atacadão - [GEOGRAPHIC_DATA]"
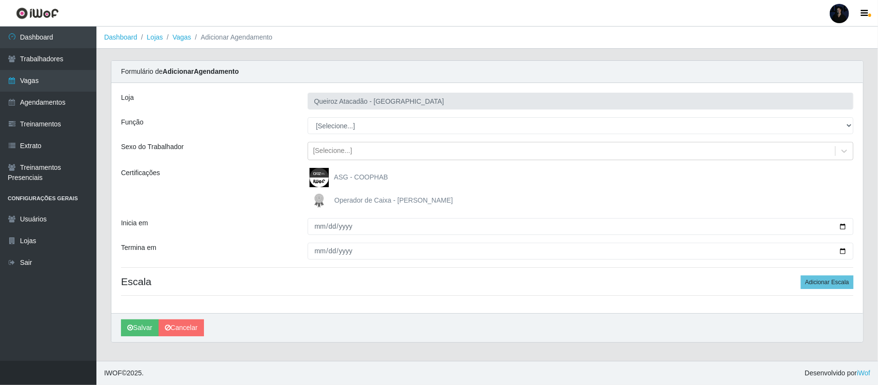
click at [327, 120] on select "[Selecione...] Auxiliar de Depósito Auxiliar de Depósito + Auxiliar de Depósito…" at bounding box center [581, 125] width 546 height 17
select select "22"
click at [308, 118] on select "[Selecione...] Auxiliar de Depósito Auxiliar de Depósito + Auxiliar de Depósito…" at bounding box center [581, 125] width 546 height 17
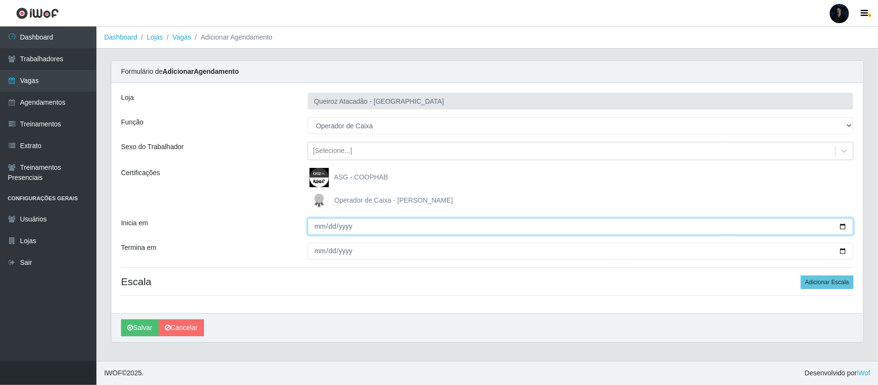
click at [841, 227] on input "Inicia em" at bounding box center [581, 226] width 546 height 17
type input "[DATE]"
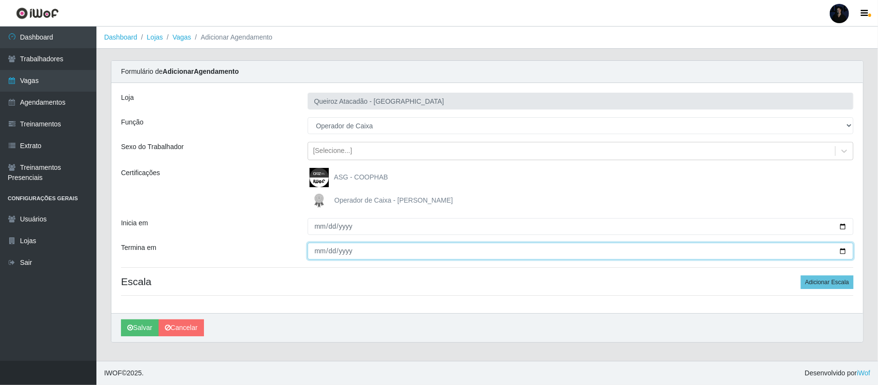
click at [841, 247] on input "Termina em" at bounding box center [581, 250] width 546 height 17
type input "[DATE]"
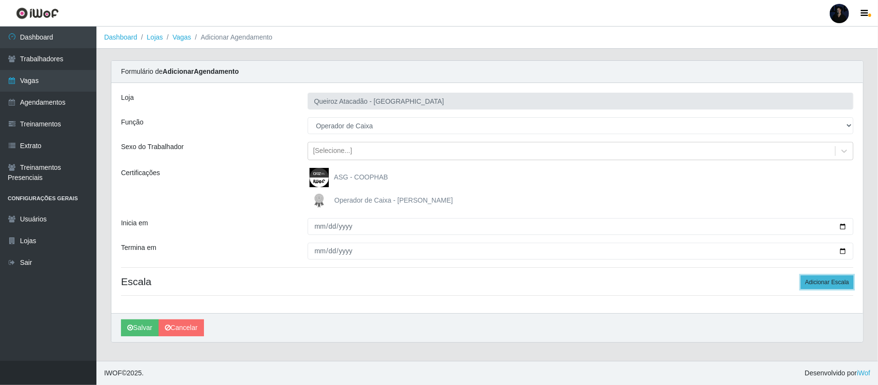
click at [832, 281] on button "Adicionar Escala" at bounding box center [827, 281] width 53 height 13
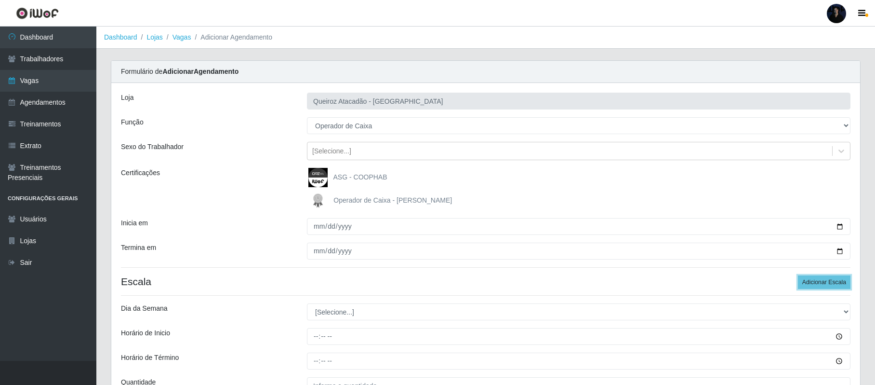
scroll to position [101, 0]
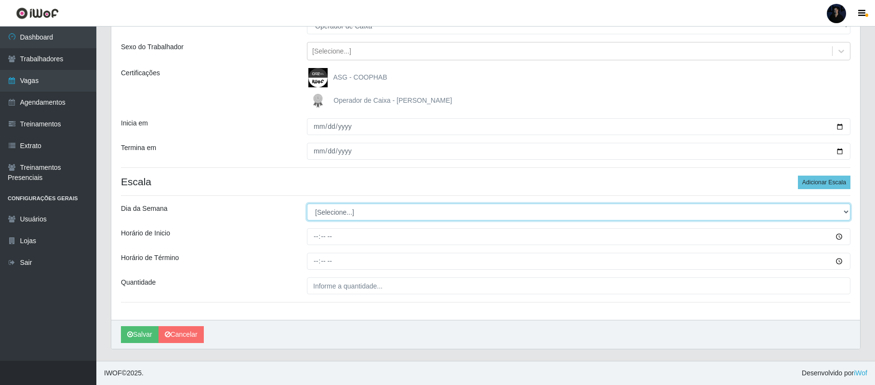
click at [344, 208] on select "[Selecione...] Segunda Terça Quarta Quinta Sexta Sábado Domingo" at bounding box center [579, 211] width 544 height 17
select select "2"
click at [307, 203] on select "[Selecione...] Segunda Terça Quarta Quinta Sexta Sábado Domingo" at bounding box center [579, 211] width 544 height 17
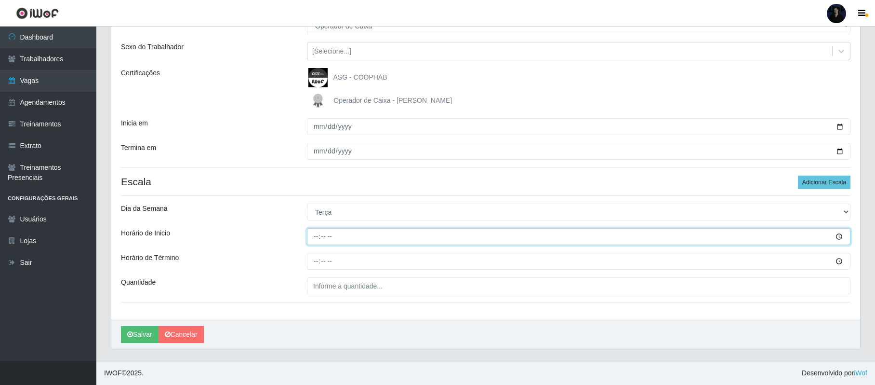
click at [316, 231] on input "Horário de Inicio" at bounding box center [579, 236] width 544 height 17
type input "16:00"
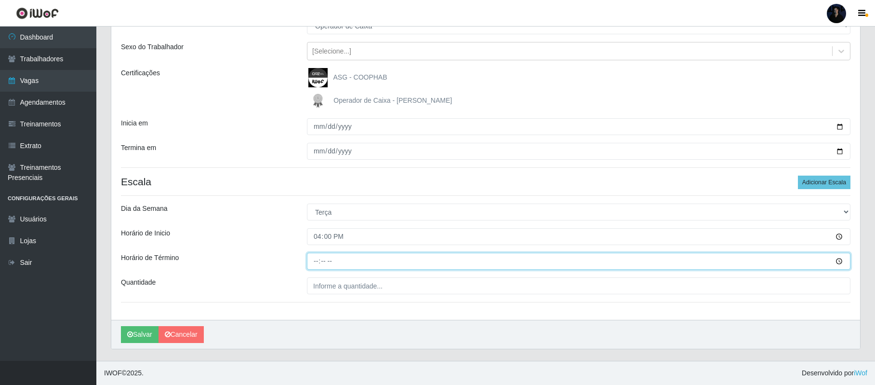
click at [317, 253] on input "Horário de Término" at bounding box center [579, 261] width 544 height 17
type input "22:00"
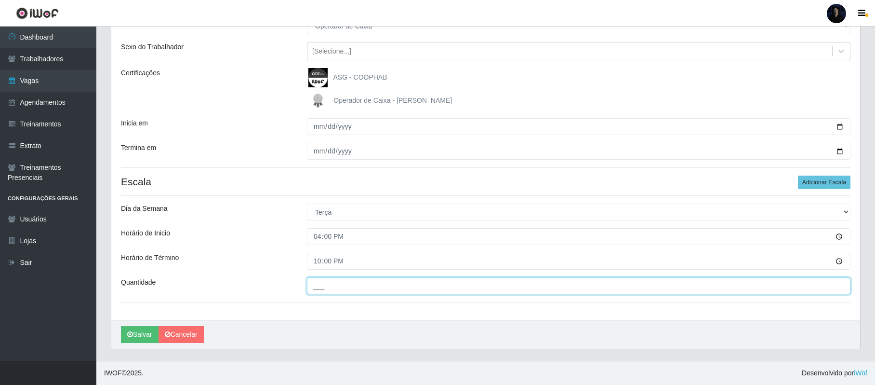
click at [320, 282] on input "___" at bounding box center [579, 285] width 544 height 17
type input "2__"
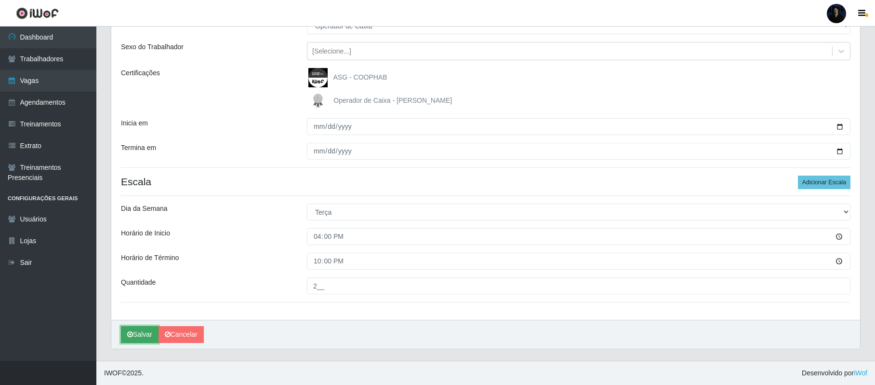
click at [141, 330] on button "Salvar" at bounding box center [140, 334] width 38 height 17
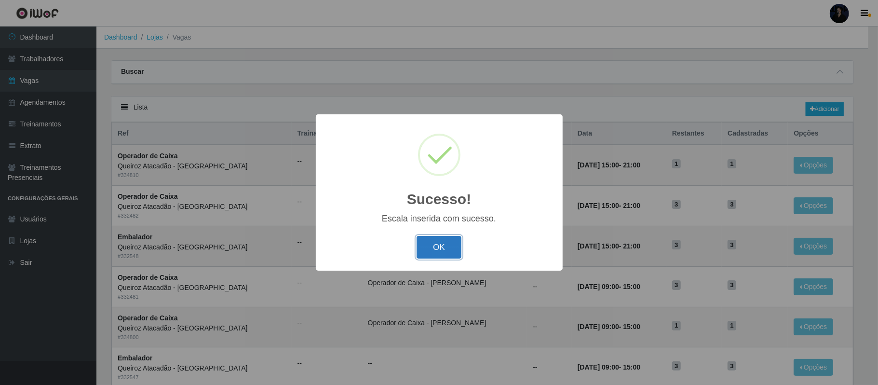
click at [441, 250] on button "OK" at bounding box center [439, 247] width 45 height 23
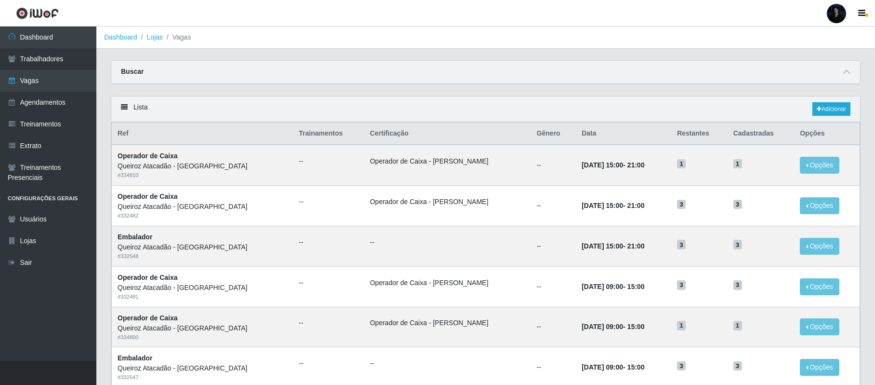
click at [828, 118] on div "Lista Adicionar" at bounding box center [485, 109] width 749 height 26
click at [828, 116] on link "Adicionar" at bounding box center [832, 108] width 38 height 13
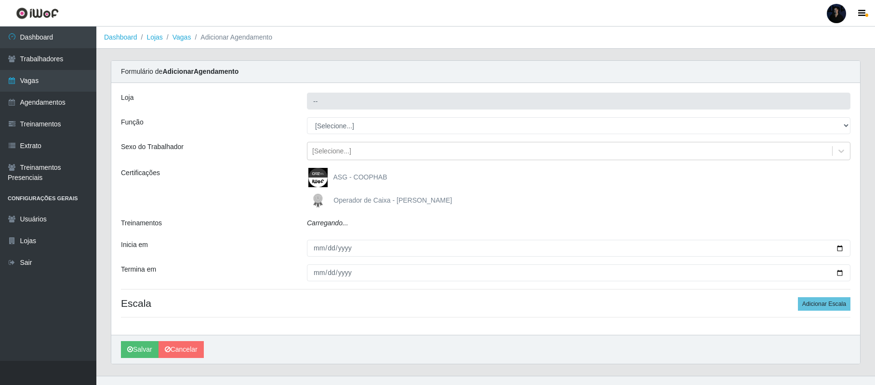
type input "Queiroz Atacadão - [GEOGRAPHIC_DATA]"
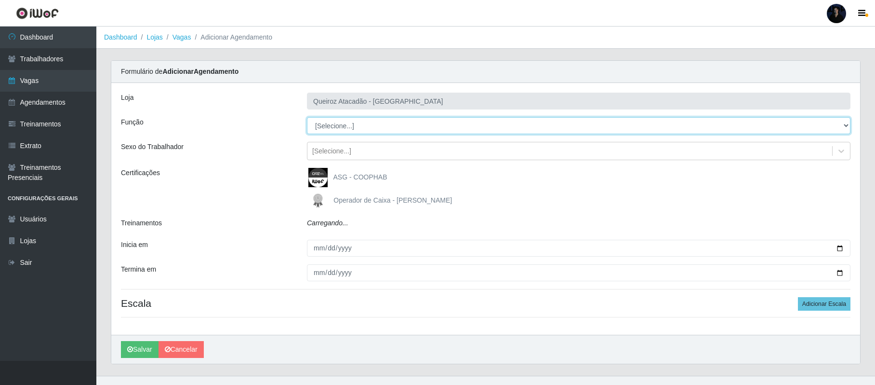
click at [328, 124] on select "[Selecione...] Auxiliar de Depósito Auxiliar de Depósito + Auxiliar de Depósito…" at bounding box center [579, 125] width 544 height 17
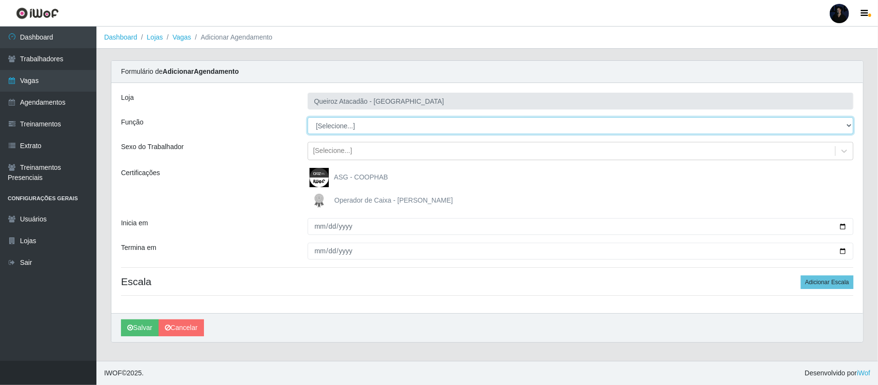
select select "22"
click at [308, 118] on select "[Selecione...] Auxiliar de Depósito Auxiliar de Depósito + Auxiliar de Depósito…" at bounding box center [581, 125] width 546 height 17
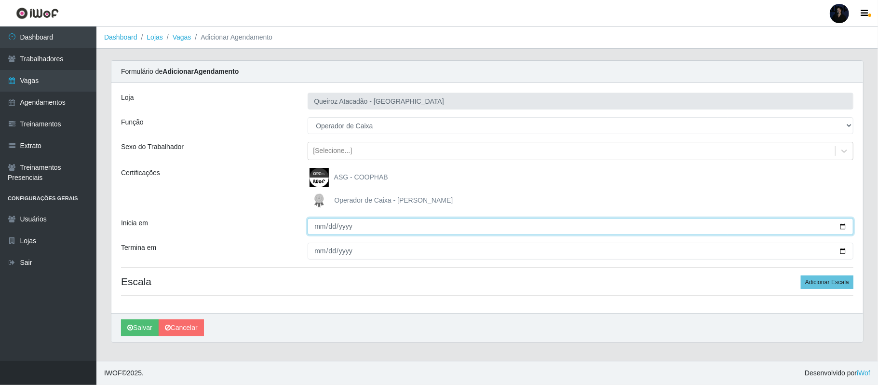
click at [843, 226] on input "Inicia em" at bounding box center [581, 226] width 546 height 17
type input "[DATE]"
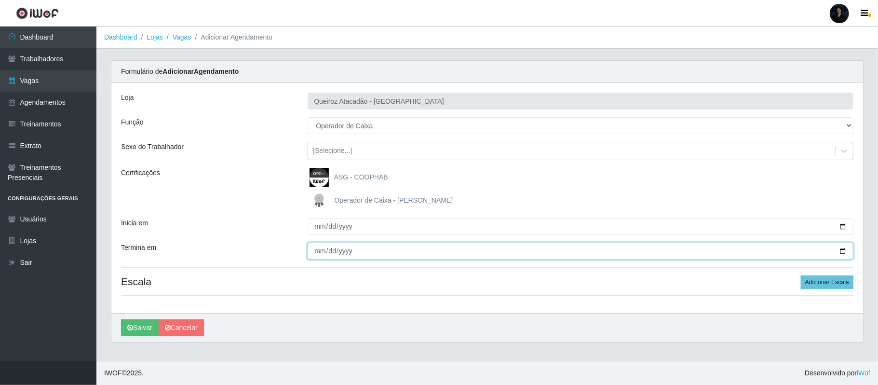
click at [843, 249] on input "Termina em" at bounding box center [581, 250] width 546 height 17
type input "[DATE]"
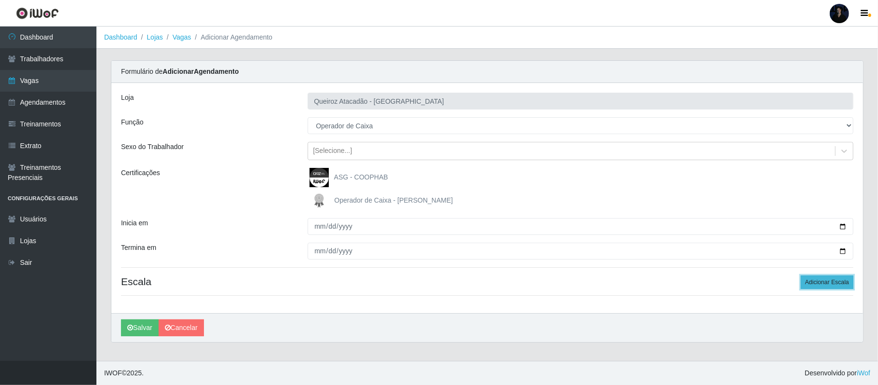
click at [831, 288] on button "Adicionar Escala" at bounding box center [827, 281] width 53 height 13
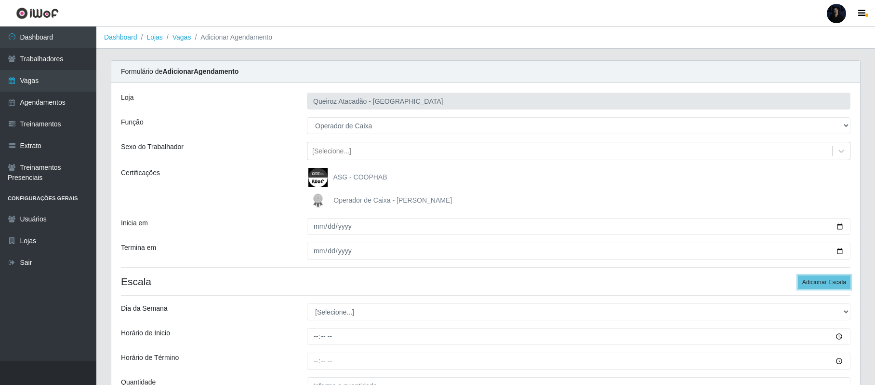
scroll to position [101, 0]
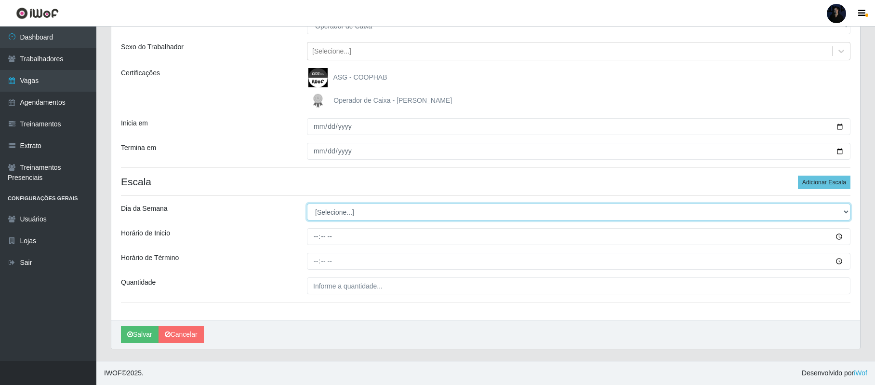
click at [320, 216] on select "[Selecione...] Segunda Terça Quarta Quinta Sexta Sábado Domingo" at bounding box center [579, 211] width 544 height 17
select select "3"
click at [307, 203] on select "[Selecione...] Segunda Terça Quarta Quinta Sexta Sábado Domingo" at bounding box center [579, 211] width 544 height 17
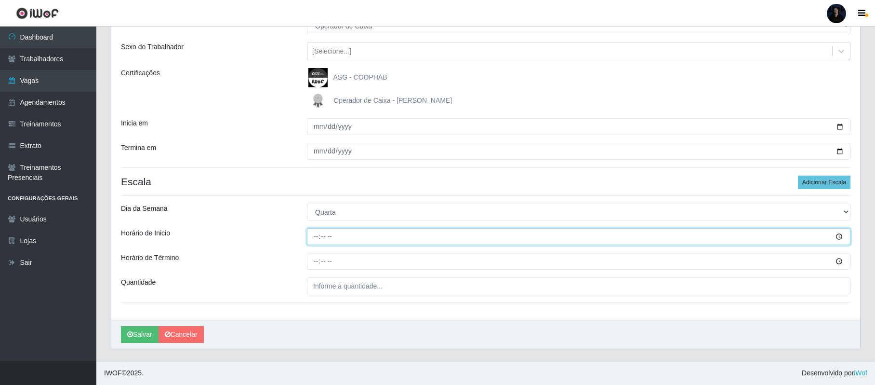
click at [318, 234] on input "Horário de Inicio" at bounding box center [579, 236] width 544 height 17
type input "16:00"
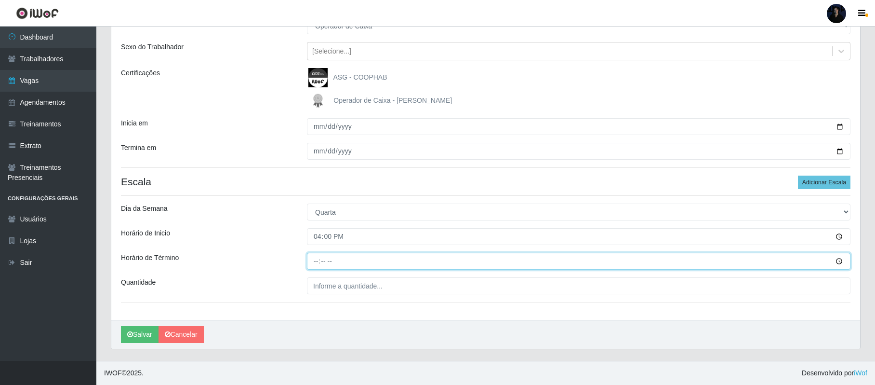
click at [312, 259] on input "Horário de Término" at bounding box center [579, 261] width 544 height 17
type input "22:00"
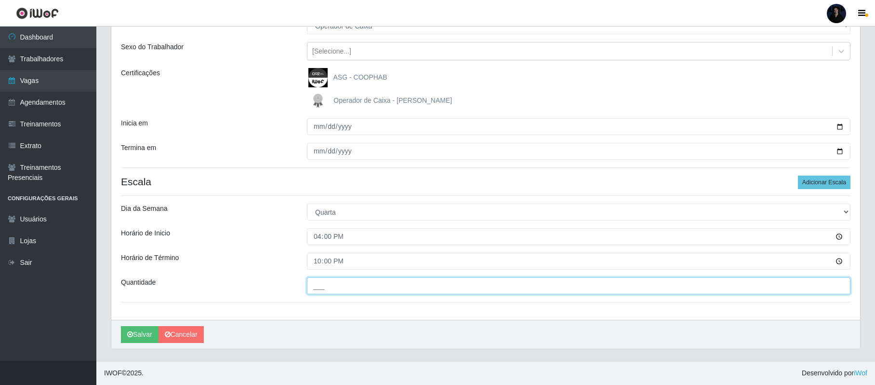
click at [321, 287] on input "___" at bounding box center [579, 285] width 544 height 17
type input "3__"
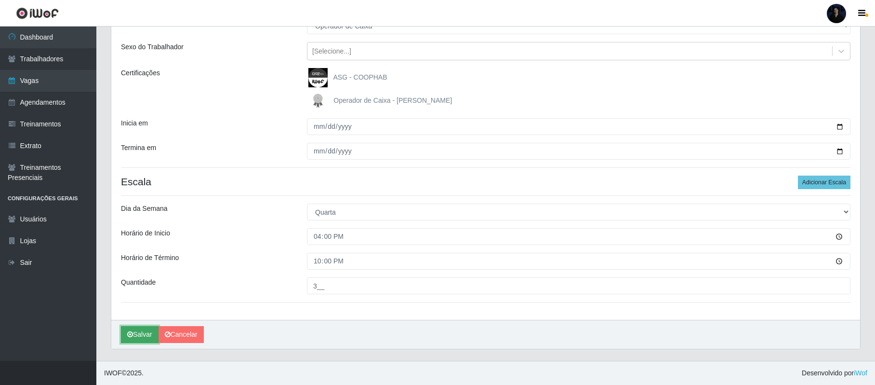
click at [134, 337] on button "Salvar" at bounding box center [140, 334] width 38 height 17
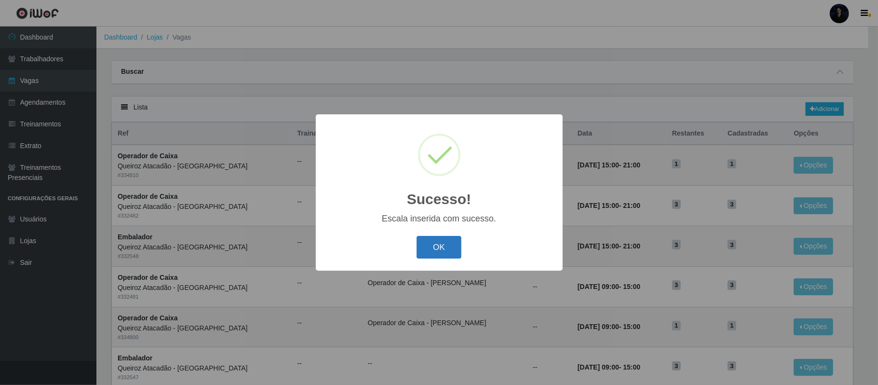
click at [440, 250] on button "OK" at bounding box center [439, 247] width 45 height 23
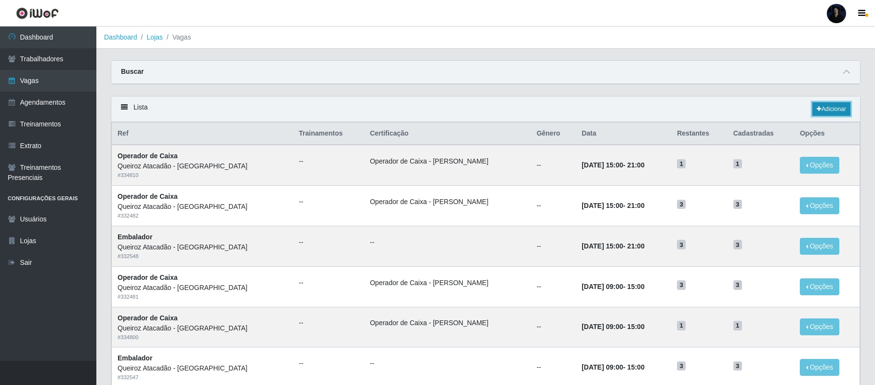
click at [819, 116] on link "Adicionar" at bounding box center [832, 108] width 38 height 13
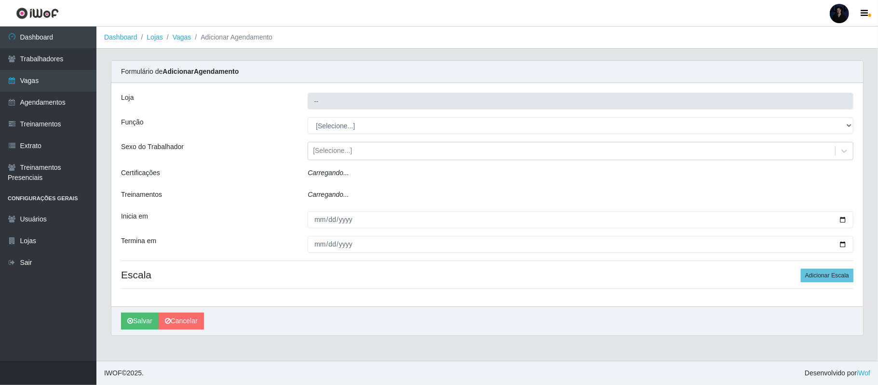
type input "Queiroz Atacadão - [GEOGRAPHIC_DATA]"
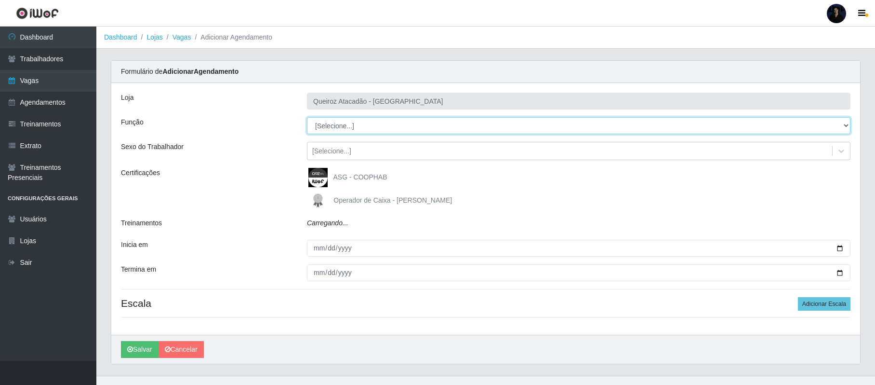
click at [375, 130] on select "[Selecione...] Auxiliar de Depósito Auxiliar de Depósito + Auxiliar de Depósito…" at bounding box center [579, 125] width 544 height 17
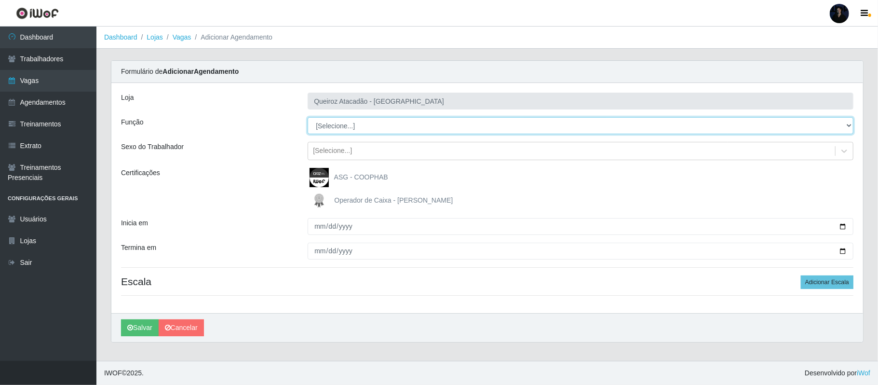
select select "22"
click at [308, 118] on select "[Selecione...] Auxiliar de Depósito Auxiliar de Depósito + Auxiliar de Depósito…" at bounding box center [581, 125] width 546 height 17
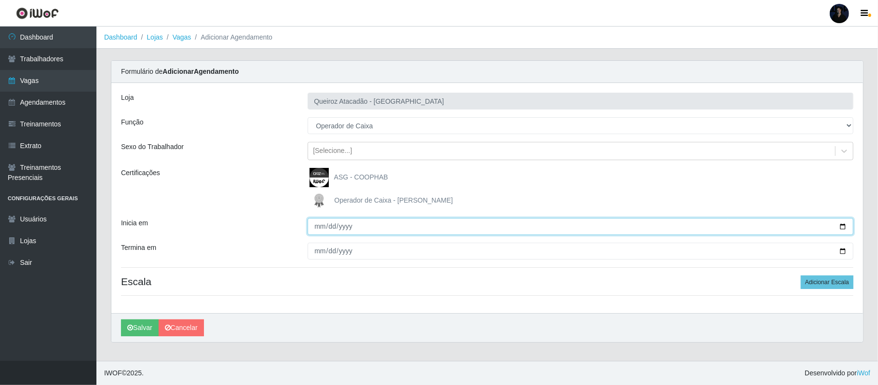
click at [841, 229] on input "Inicia em" at bounding box center [581, 226] width 546 height 17
click at [843, 225] on input "[DATE]" at bounding box center [581, 226] width 546 height 17
type input "[DATE]"
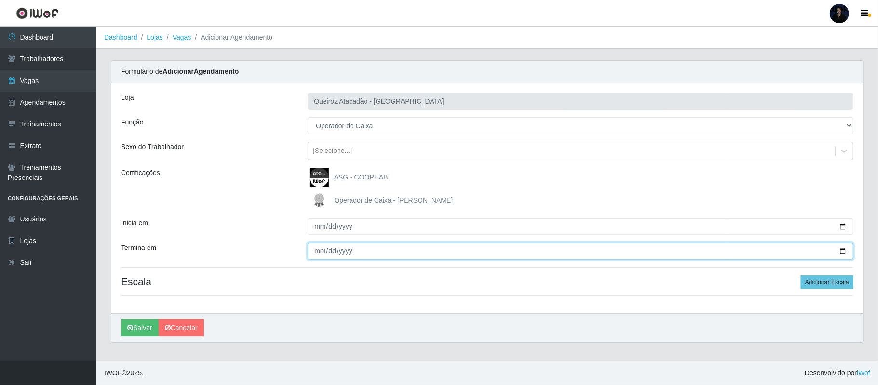
click at [839, 252] on input "Termina em" at bounding box center [581, 250] width 546 height 17
type input "[DATE]"
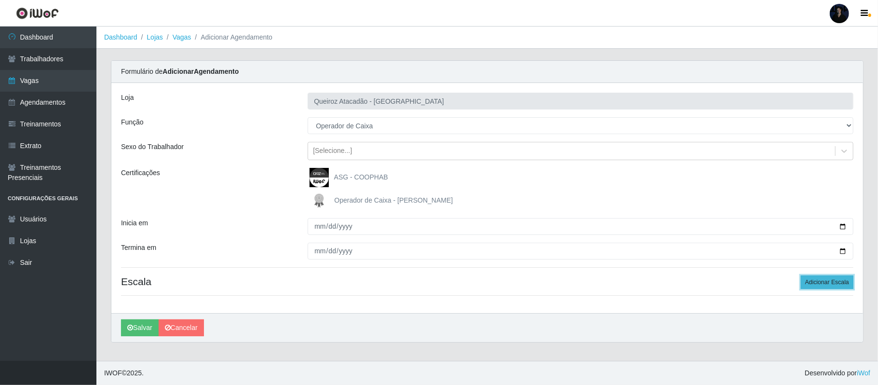
click at [811, 286] on button "Adicionar Escala" at bounding box center [827, 281] width 53 height 13
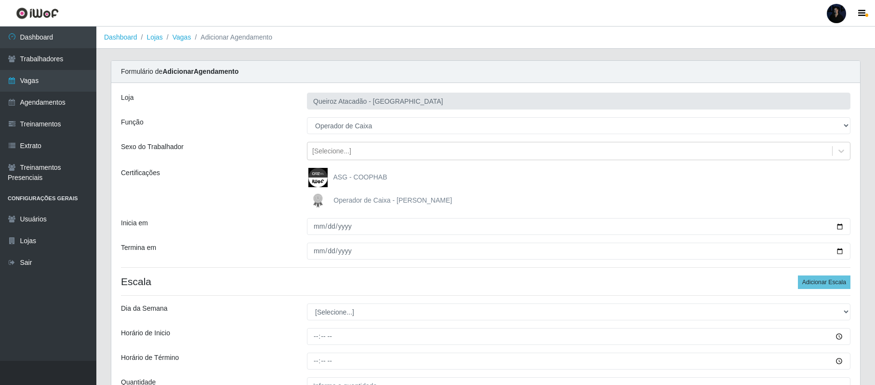
click at [284, 274] on div "[PERSON_NAME] - Mossoró Função [Selecione...] Auxiliar de Depósito Auxiliar de …" at bounding box center [485, 251] width 749 height 336
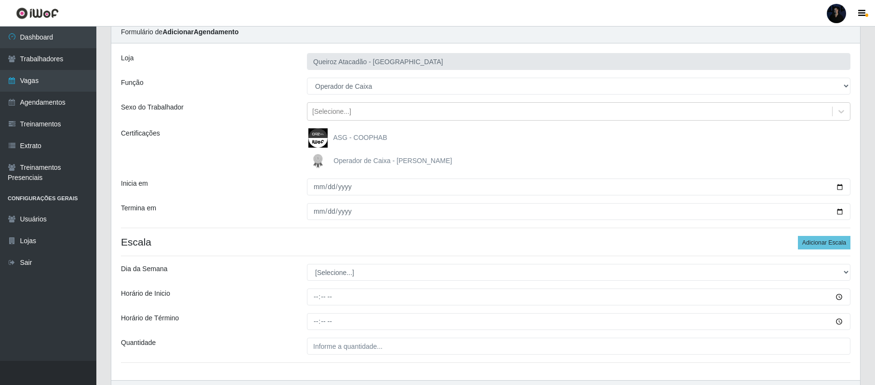
scroll to position [101, 0]
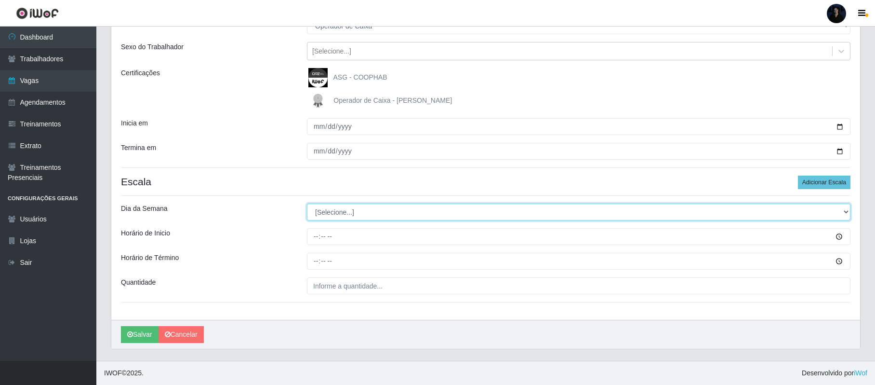
click at [344, 205] on select "[Selecione...] Segunda Terça Quarta Quinta Sexta Sábado Domingo" at bounding box center [579, 211] width 544 height 17
select select "4"
click at [307, 203] on select "[Selecione...] Segunda Terça Quarta Quinta Sexta Sábado Domingo" at bounding box center [579, 211] width 544 height 17
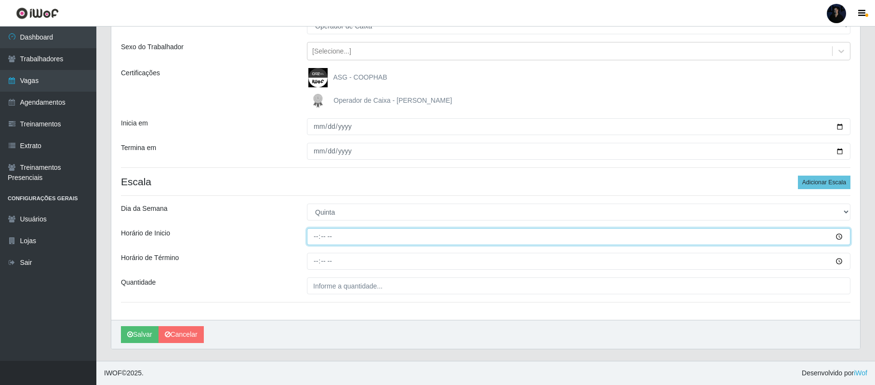
click at [317, 232] on input "Horário de Inicio" at bounding box center [579, 236] width 544 height 17
type input "16:00"
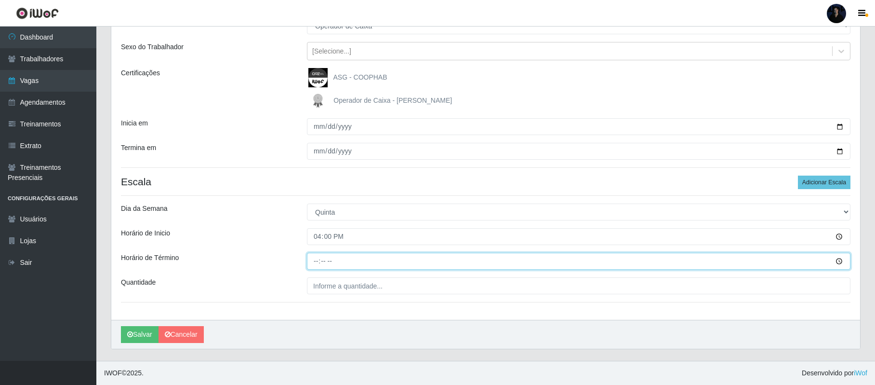
click at [315, 259] on input "Horário de Término" at bounding box center [579, 261] width 544 height 17
type input "22:00"
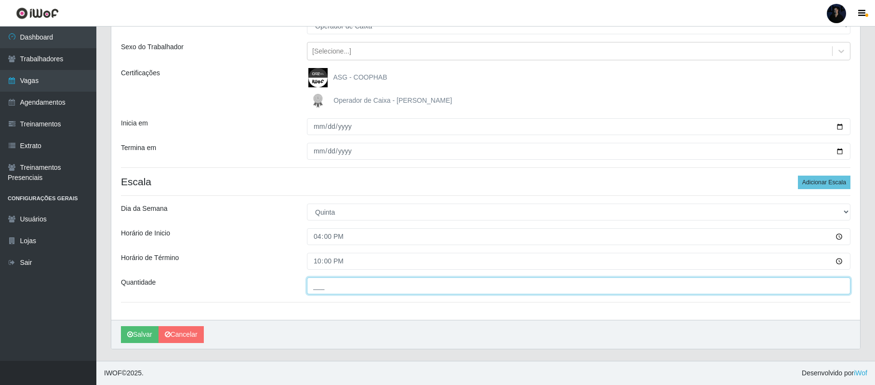
click at [312, 284] on input "___" at bounding box center [579, 285] width 544 height 17
type input "2__"
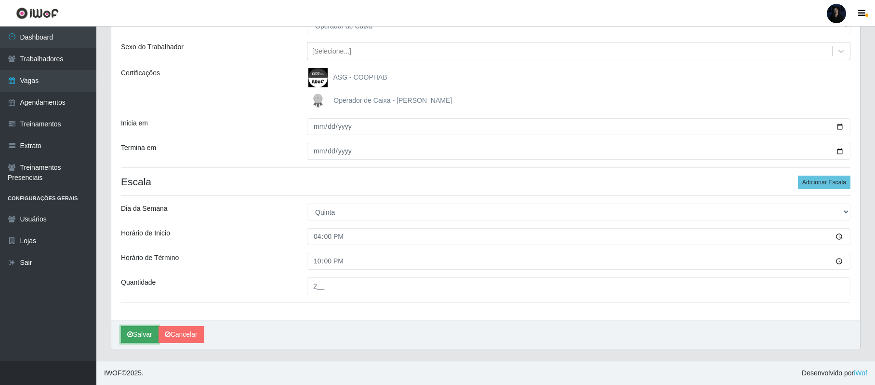
click at [132, 332] on icon "submit" at bounding box center [130, 334] width 6 height 7
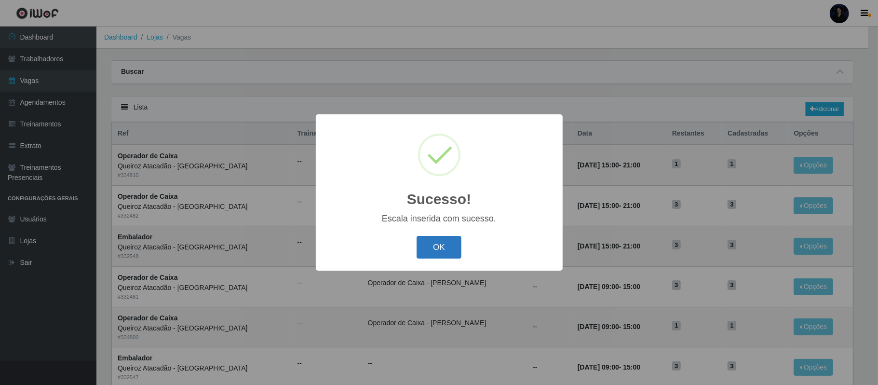
click at [430, 252] on button "OK" at bounding box center [439, 247] width 45 height 23
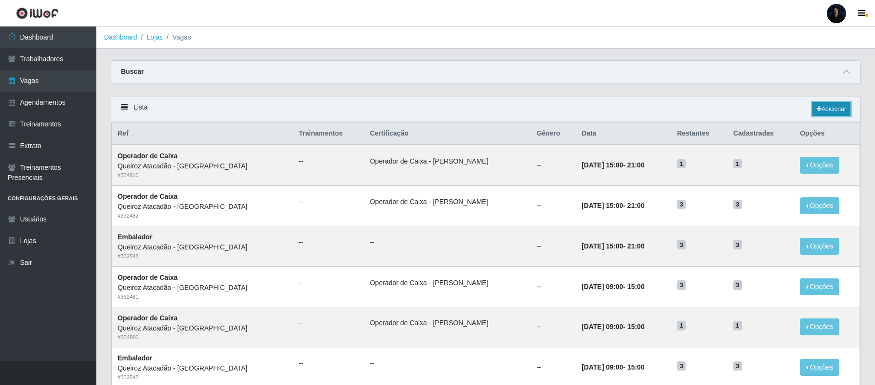
click at [828, 112] on link "Adicionar" at bounding box center [832, 108] width 38 height 13
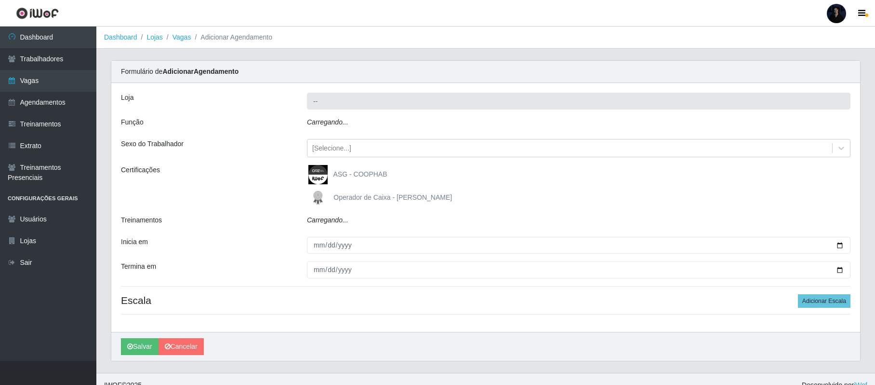
type input "Queiroz Atacadão - [GEOGRAPHIC_DATA]"
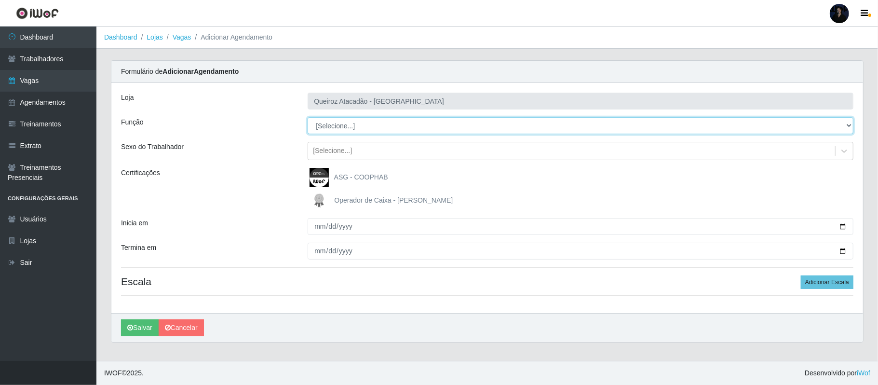
drag, startPoint x: 492, startPoint y: 120, endPoint x: 488, endPoint y: 128, distance: 9.5
click at [492, 120] on select "[Selecione...] Auxiliar de Depósito Auxiliar de Depósito + Auxiliar de Depósito…" at bounding box center [581, 125] width 546 height 17
select select "22"
click at [308, 118] on select "[Selecione...] Auxiliar de Depósito Auxiliar de Depósito + Auxiliar de Depósito…" at bounding box center [581, 125] width 546 height 17
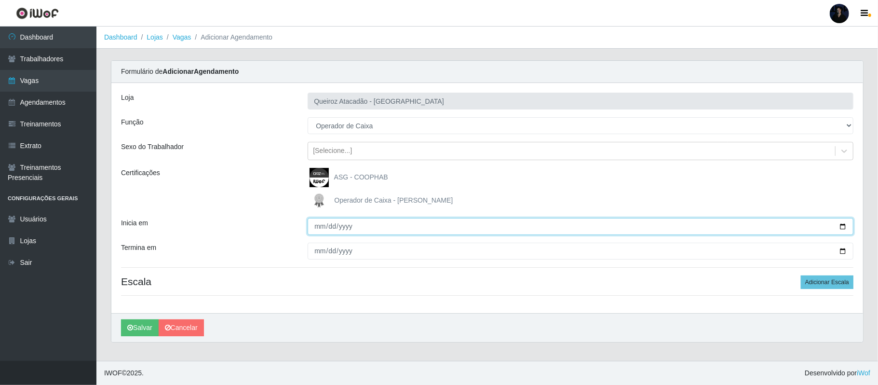
click at [841, 228] on input "Inicia em" at bounding box center [581, 226] width 546 height 17
type input "[DATE]"
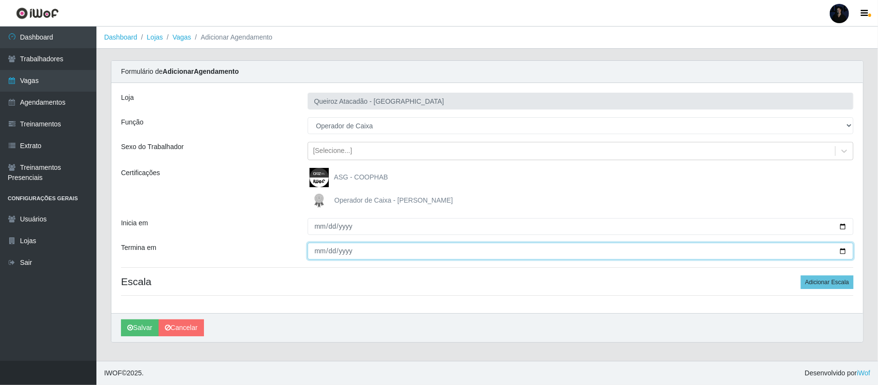
click at [842, 251] on input "Termina em" at bounding box center [581, 250] width 546 height 17
type input "[DATE]"
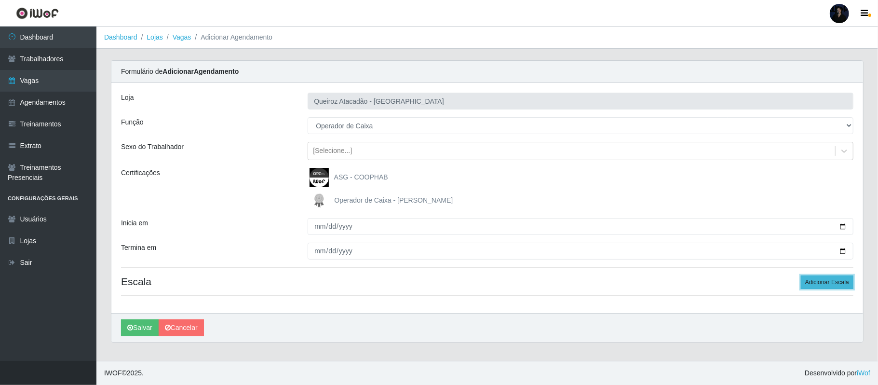
click at [831, 286] on button "Adicionar Escala" at bounding box center [827, 281] width 53 height 13
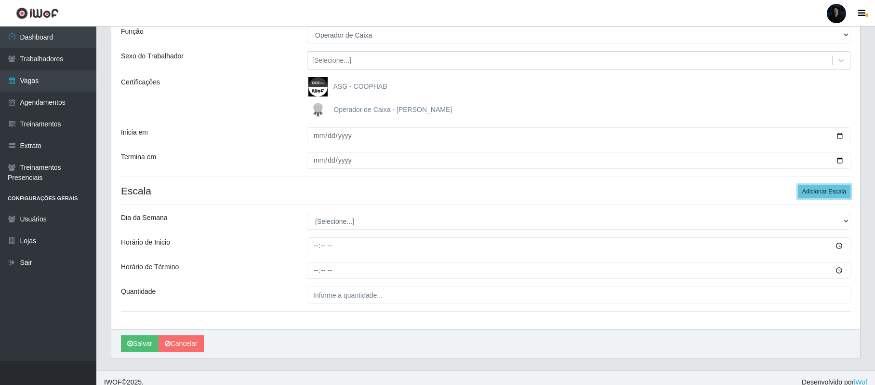
scroll to position [101, 0]
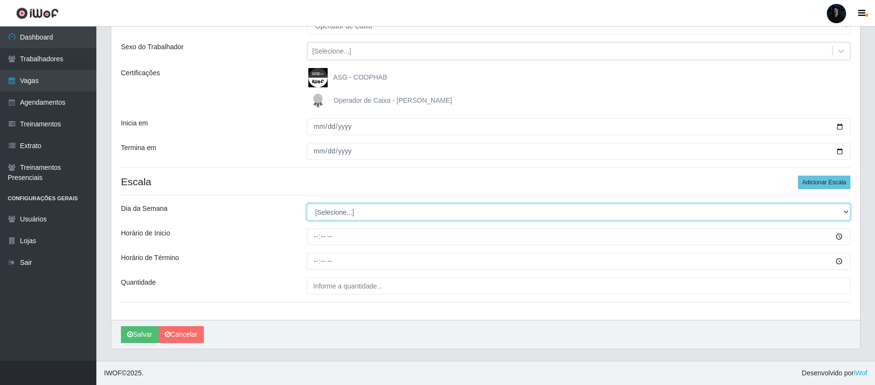
click at [348, 209] on select "[Selecione...] Segunda Terça Quarta Quinta Sexta Sábado Domingo" at bounding box center [579, 211] width 544 height 17
select select "5"
click at [307, 203] on select "[Selecione...] Segunda Terça Quarta Quinta Sexta Sábado Domingo" at bounding box center [579, 211] width 544 height 17
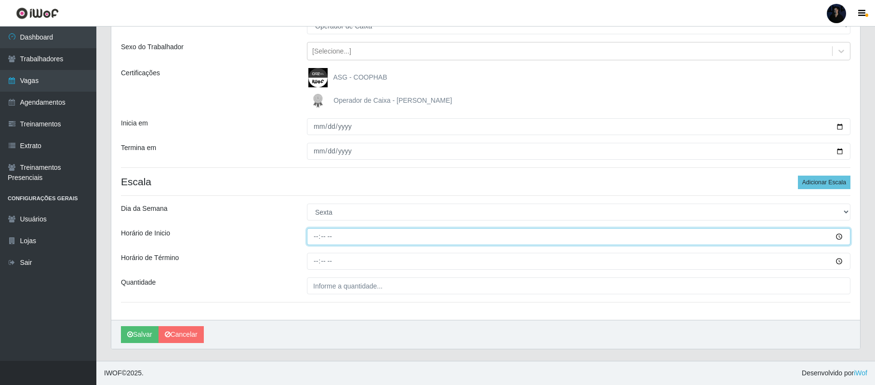
click at [315, 239] on input "Horário de Inicio" at bounding box center [579, 236] width 544 height 17
type input "16:00"
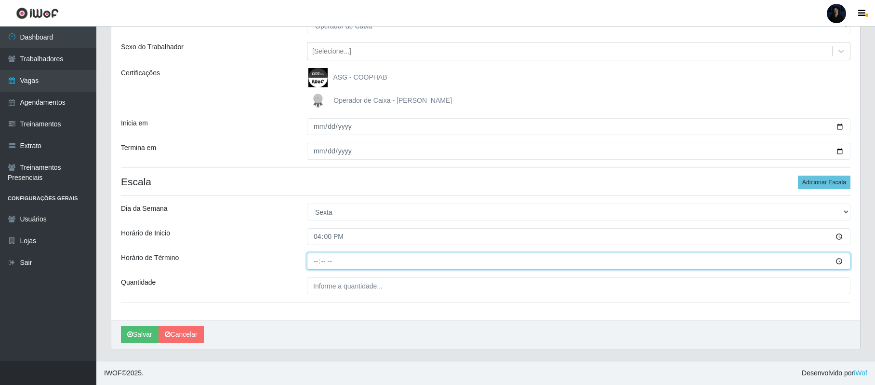
click at [317, 261] on input "Horário de Término" at bounding box center [579, 261] width 544 height 17
type input "22:00"
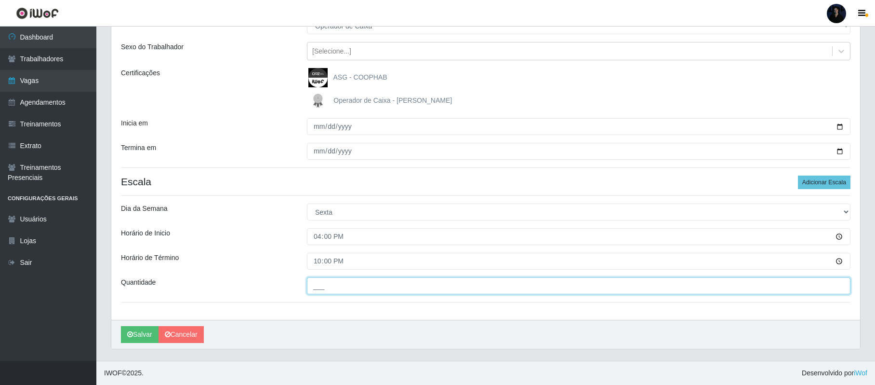
click at [321, 284] on input "___" at bounding box center [579, 285] width 544 height 17
type input "2__"
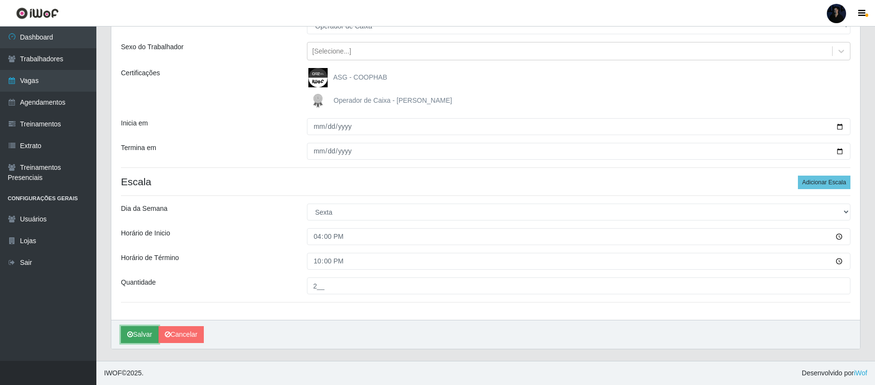
click at [147, 331] on button "Salvar" at bounding box center [140, 334] width 38 height 17
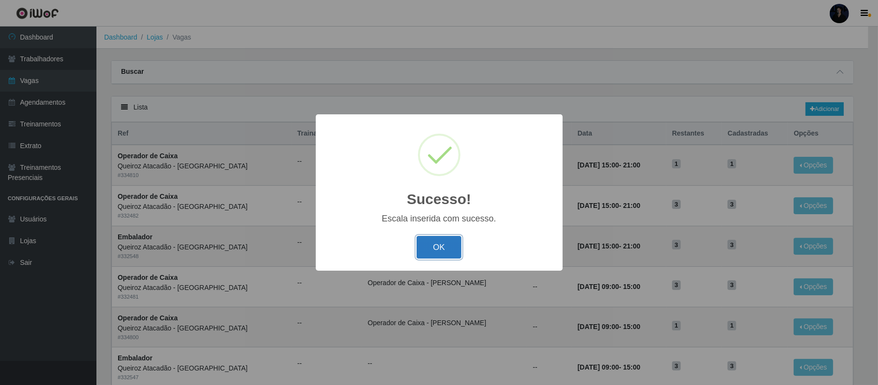
click at [436, 246] on button "OK" at bounding box center [439, 247] width 45 height 23
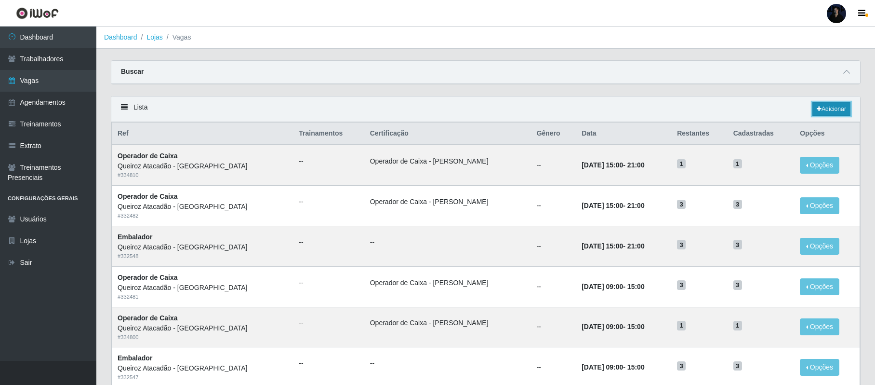
click at [841, 108] on link "Adicionar" at bounding box center [832, 108] width 38 height 13
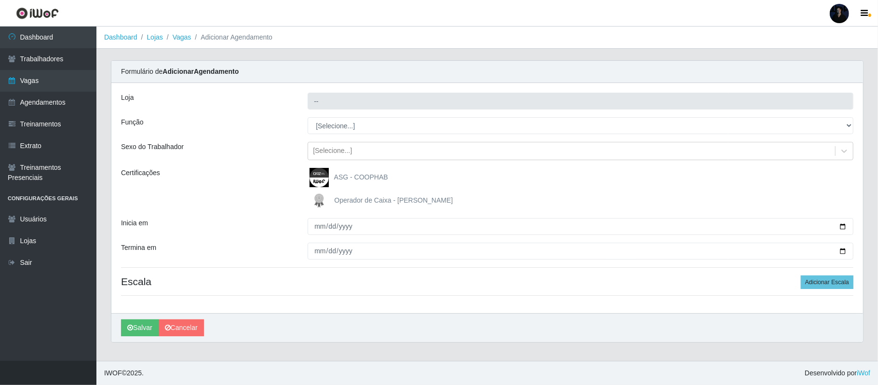
type input "Queiroz Atacadão - [GEOGRAPHIC_DATA]"
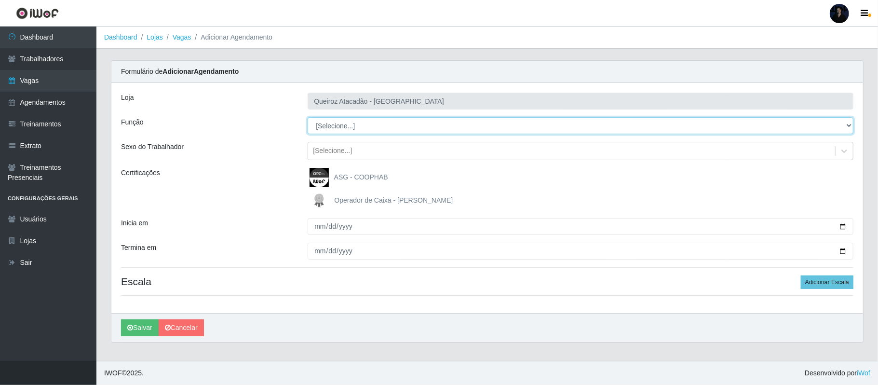
click at [327, 121] on select "[Selecione...] Auxiliar de Depósito Auxiliar de Depósito + Auxiliar de Depósito…" at bounding box center [581, 125] width 546 height 17
select select "22"
click at [308, 118] on select "[Selecione...] Auxiliar de Depósito Auxiliar de Depósito + Auxiliar de Depósito…" at bounding box center [581, 125] width 546 height 17
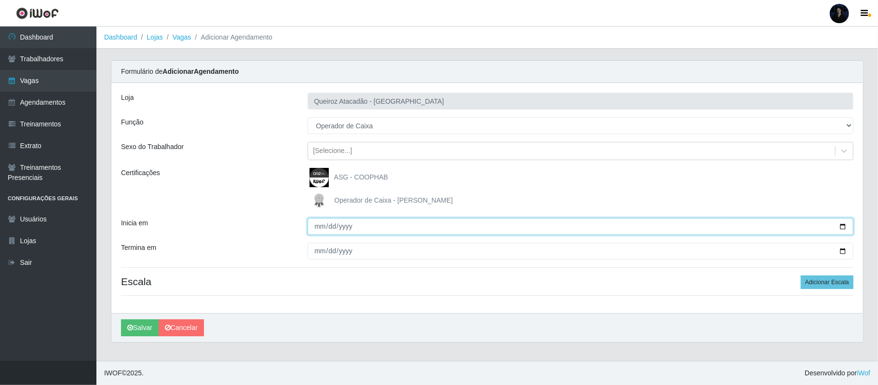
click at [841, 228] on input "Inicia em" at bounding box center [581, 226] width 546 height 17
type input "[DATE]"
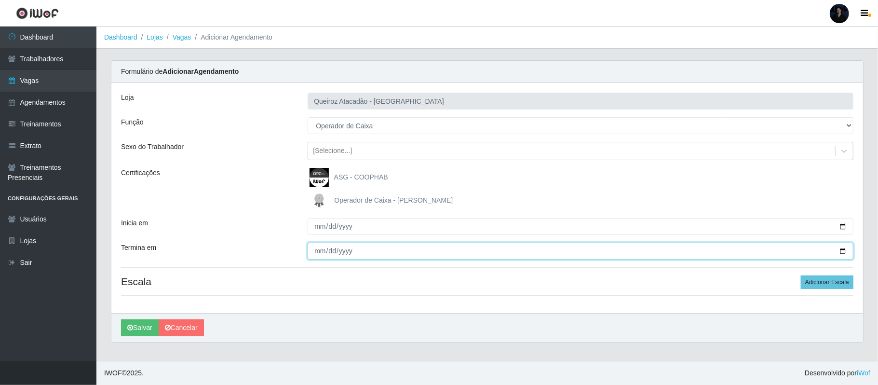
click at [844, 251] on input "Termina em" at bounding box center [581, 250] width 546 height 17
type input "[DATE]"
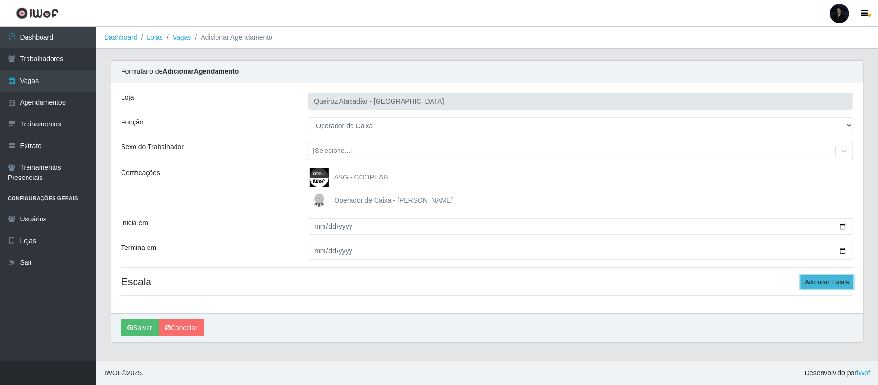
click at [831, 281] on button "Adicionar Escala" at bounding box center [827, 281] width 53 height 13
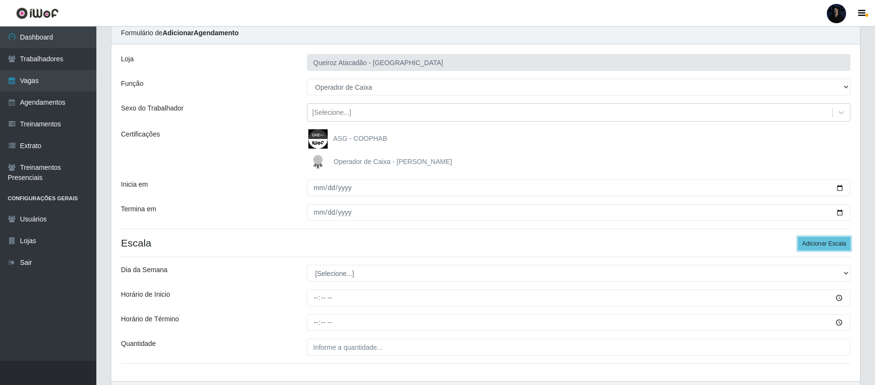
scroll to position [37, 0]
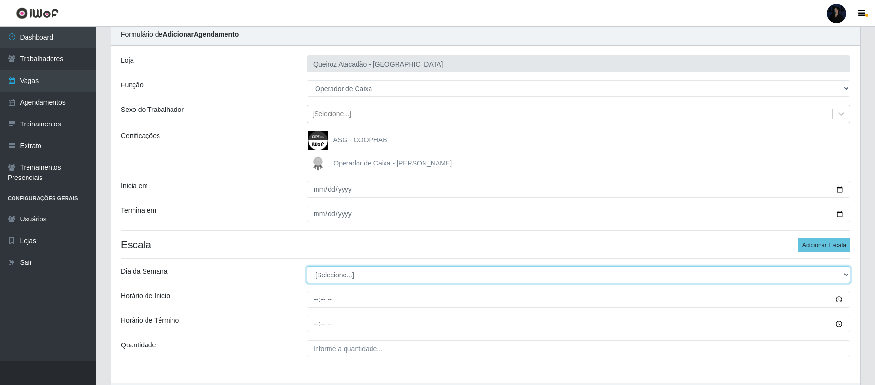
click at [355, 276] on select "[Selecione...] Segunda Terça Quarta Quinta Sexta Sábado Domingo" at bounding box center [579, 274] width 544 height 17
select select "2"
click at [307, 267] on select "[Selecione...] Segunda Terça Quarta Quinta Sexta Sábado Domingo" at bounding box center [579, 274] width 544 height 17
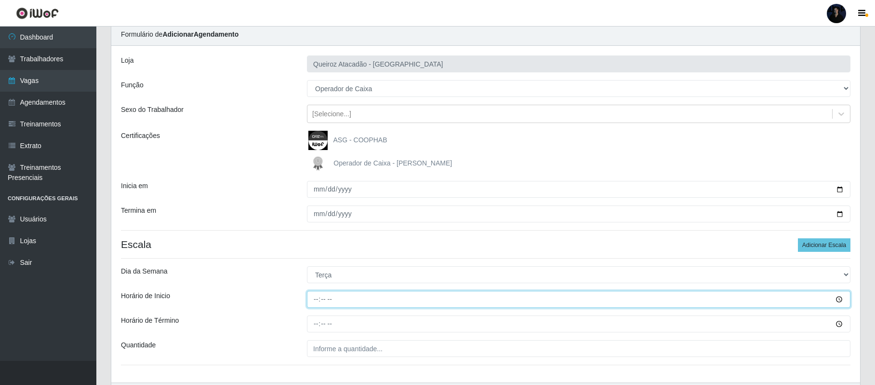
click at [315, 298] on input "Horário de Inicio" at bounding box center [579, 299] width 544 height 17
type input "16:00"
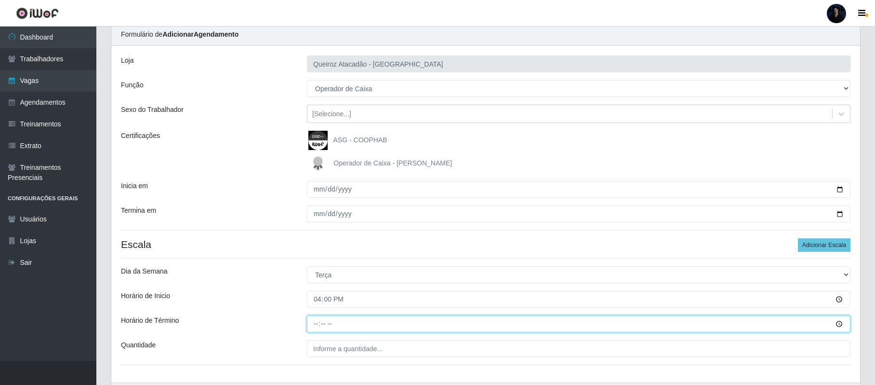
click at [309, 319] on input "Horário de Término" at bounding box center [579, 323] width 544 height 17
type input "22:00"
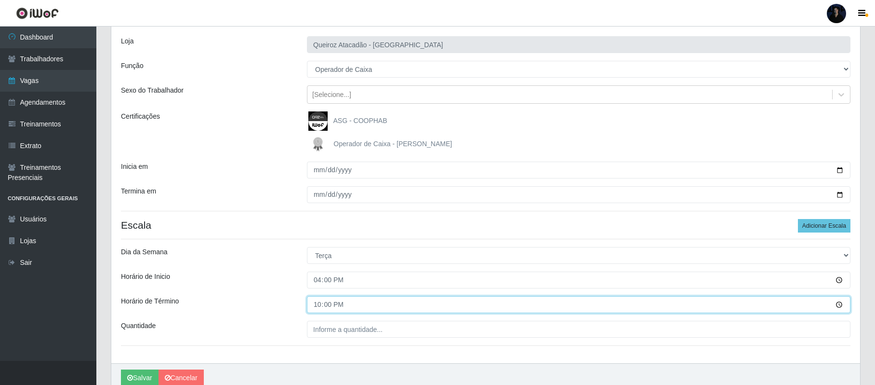
scroll to position [101, 0]
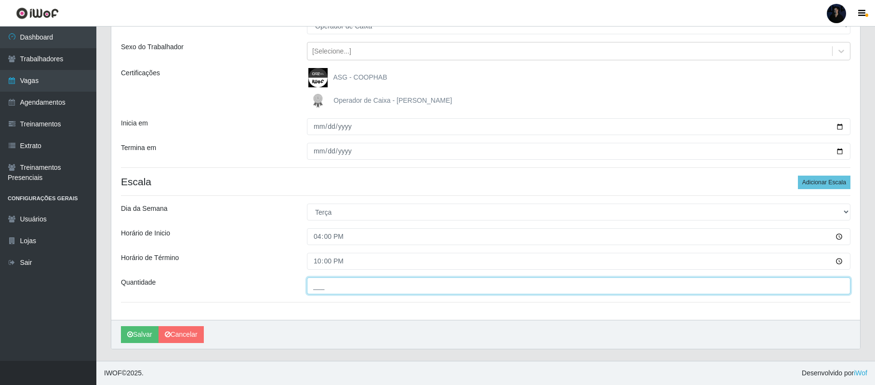
click at [314, 288] on input "___" at bounding box center [579, 285] width 544 height 17
type input "2__"
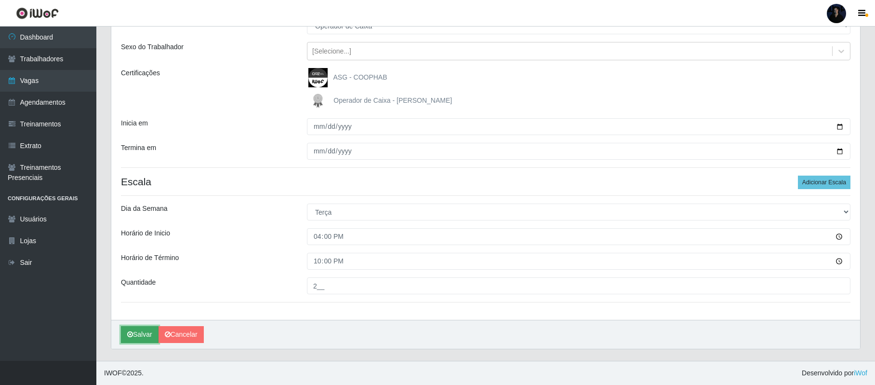
click at [143, 330] on button "Salvar" at bounding box center [140, 334] width 38 height 17
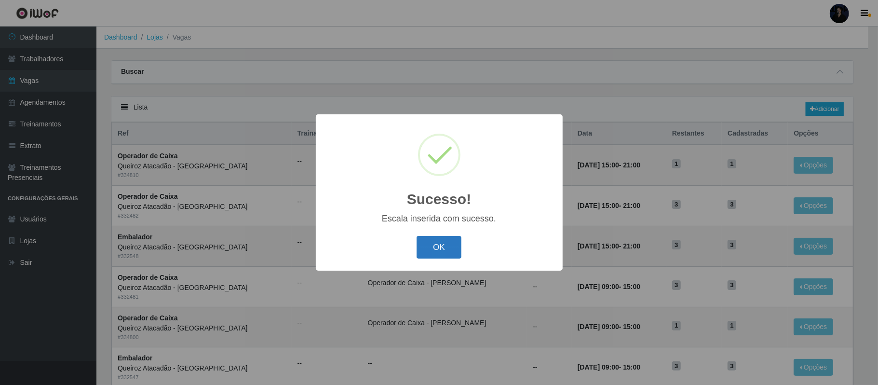
click at [436, 243] on button "OK" at bounding box center [439, 247] width 45 height 23
